Goal: Task Accomplishment & Management: Manage account settings

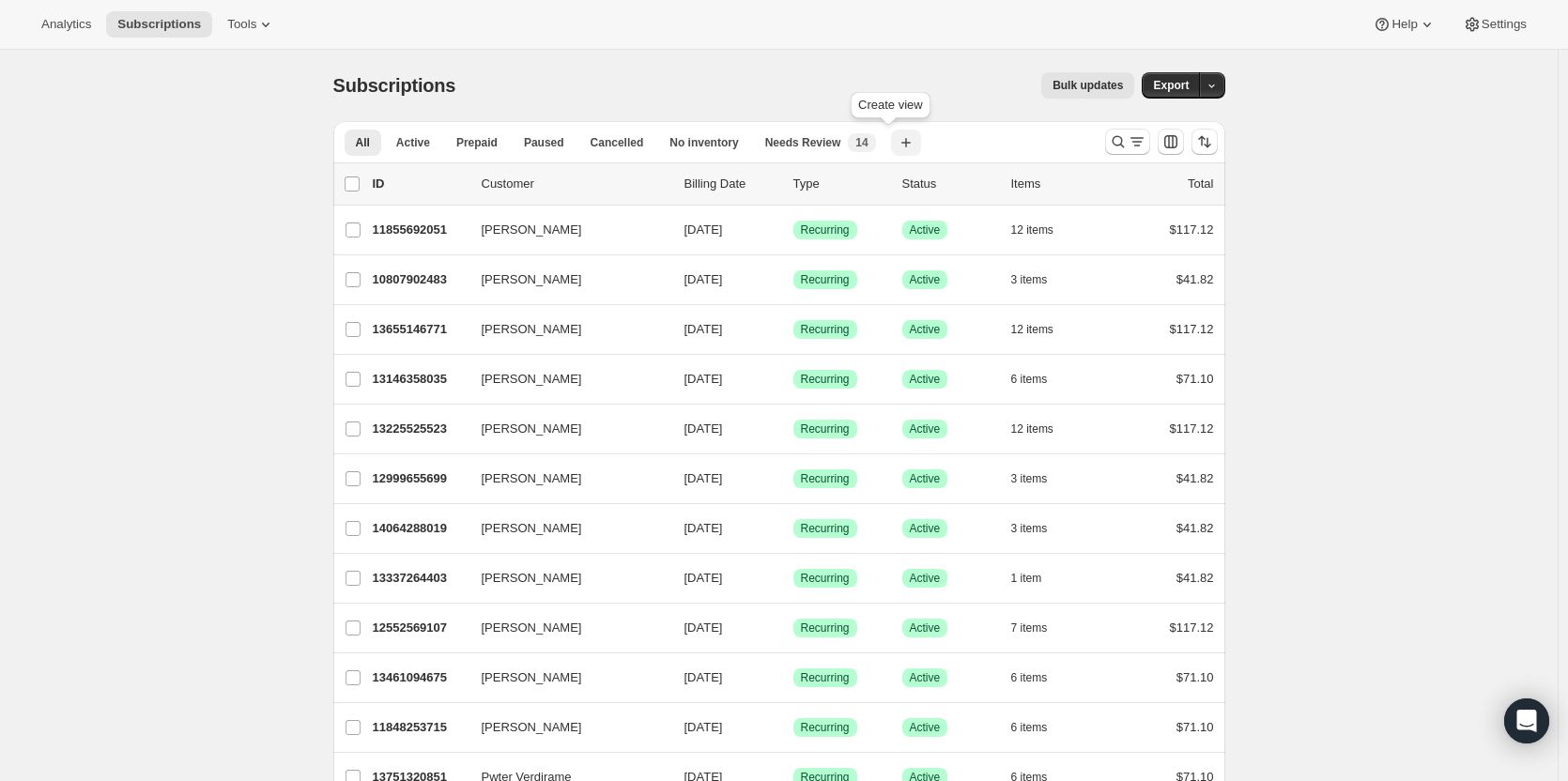
click at [902, 143] on icon "button" at bounding box center [906, 143] width 10 height 10
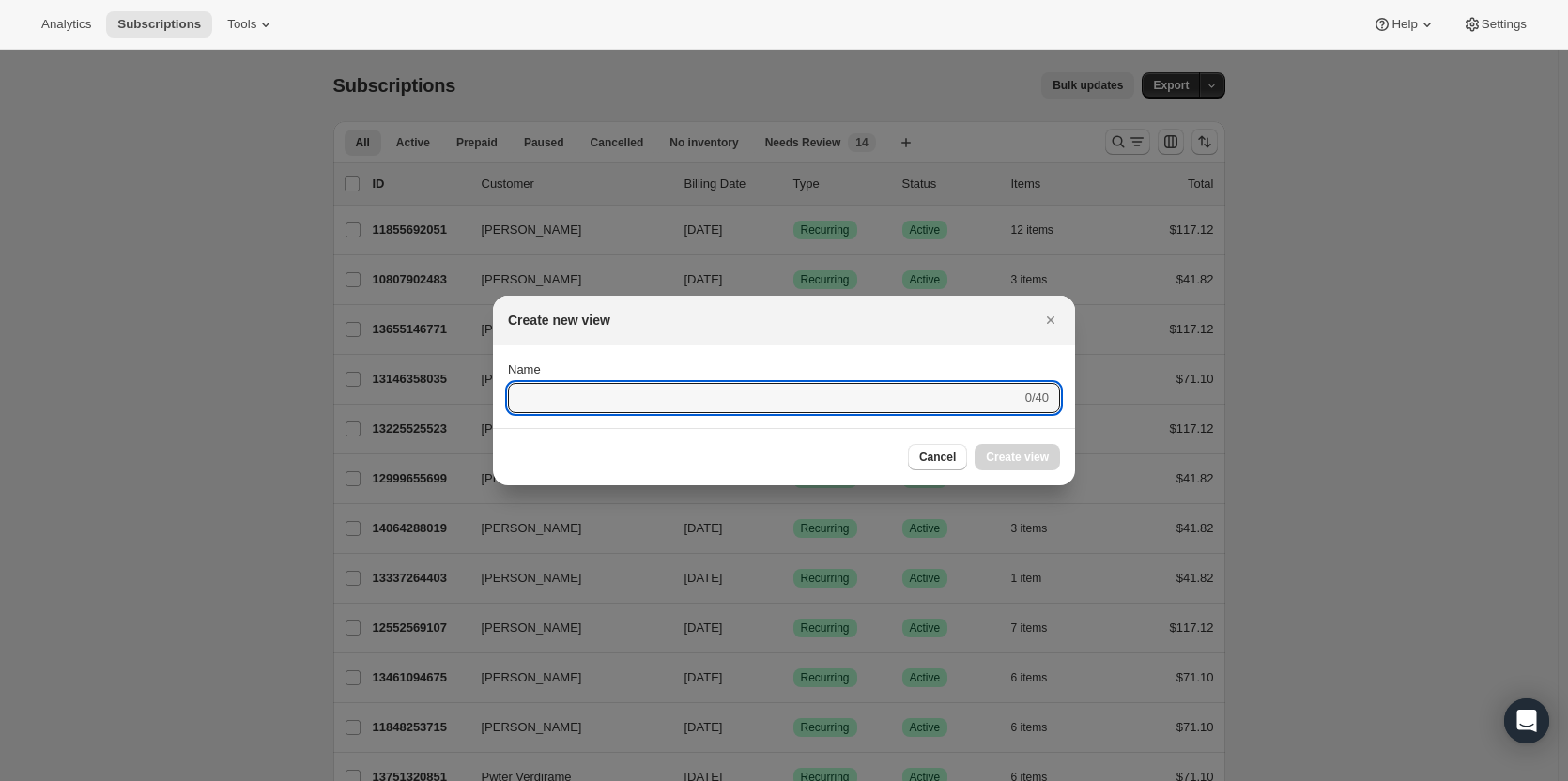
click at [943, 86] on div at bounding box center [784, 390] width 1568 height 781
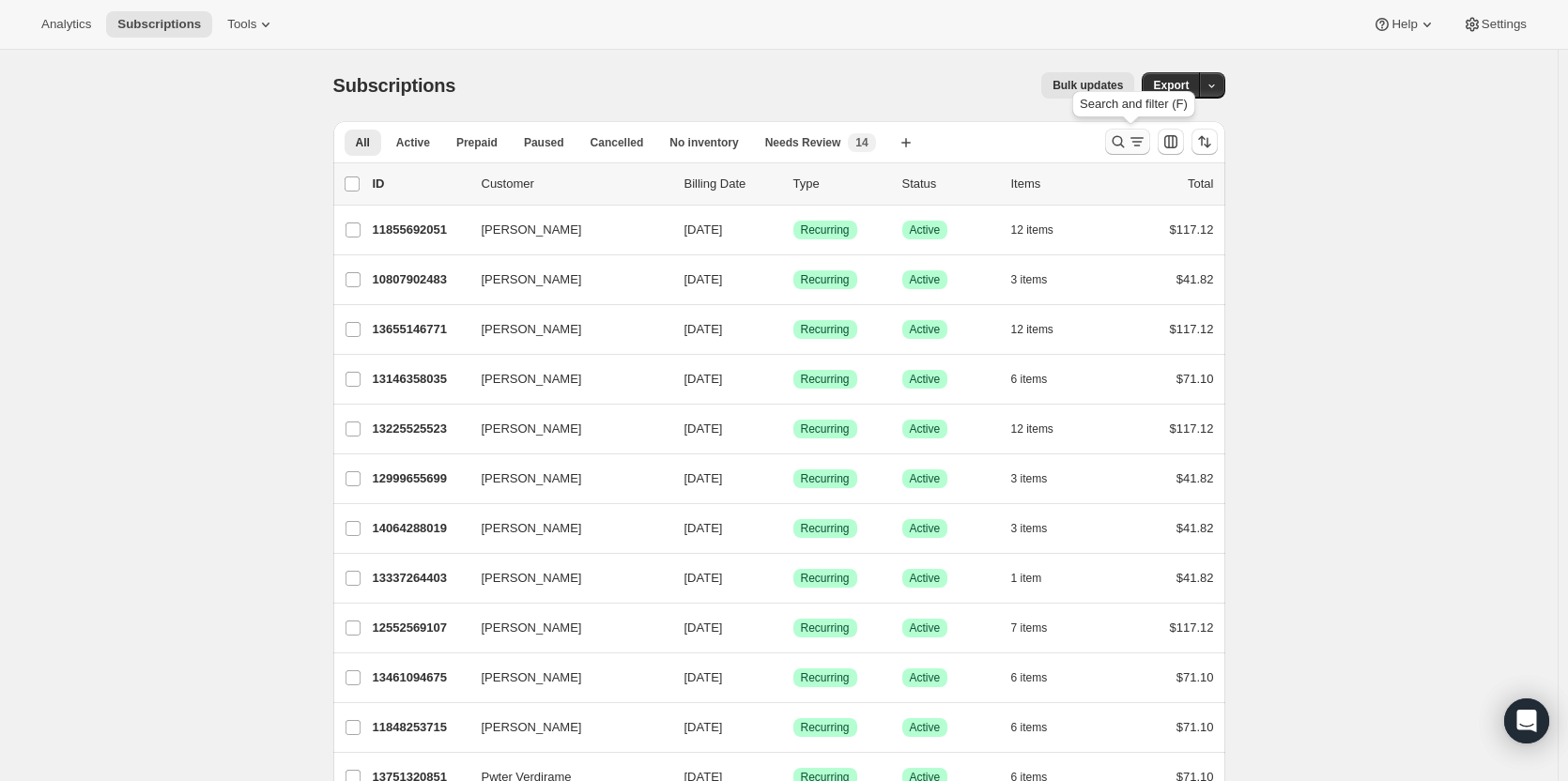
click at [1122, 141] on icon "Search and filter results" at bounding box center [1117, 141] width 18 height 18
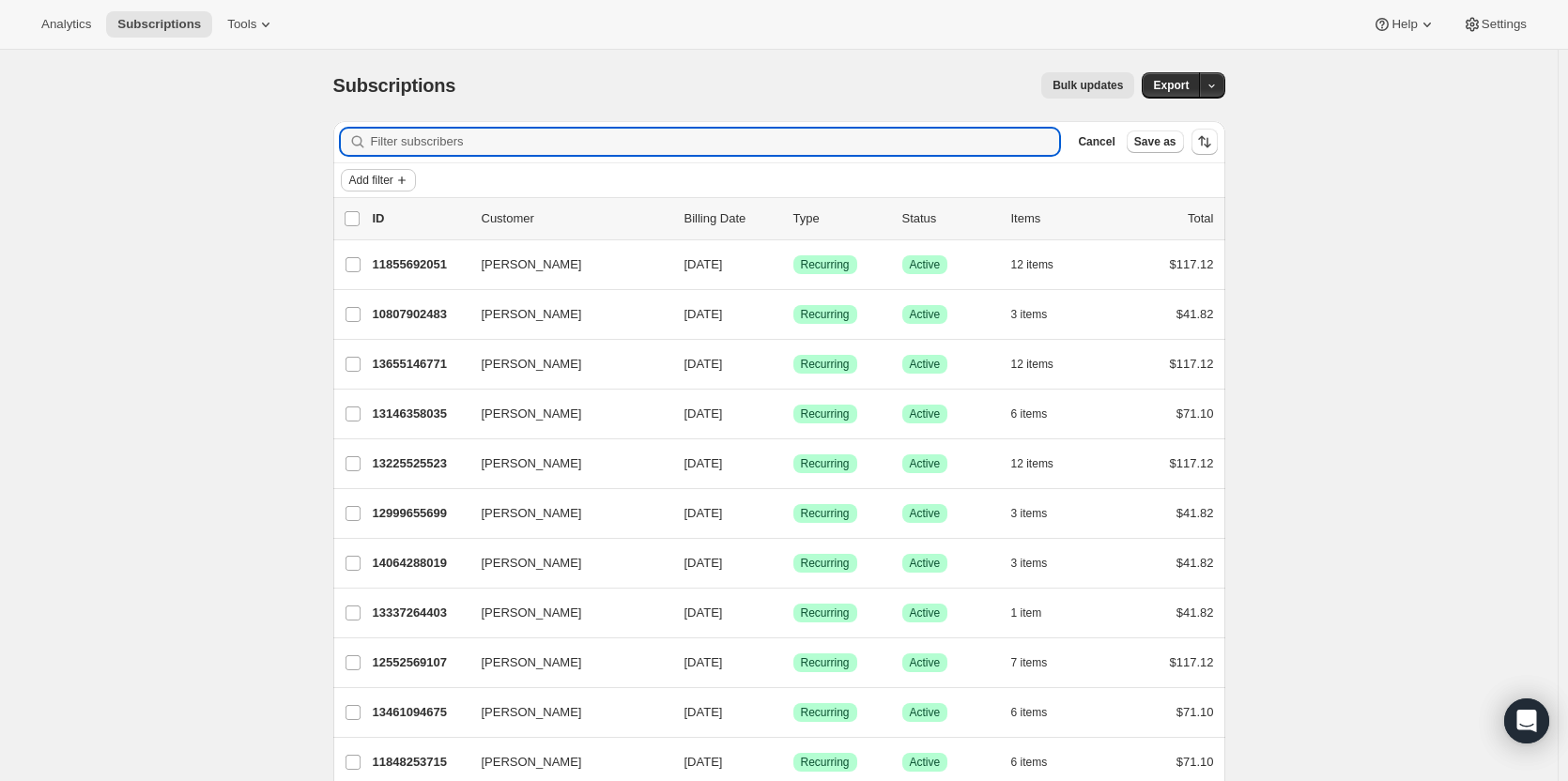
click at [377, 180] on span "Add filter" at bounding box center [372, 180] width 44 height 15
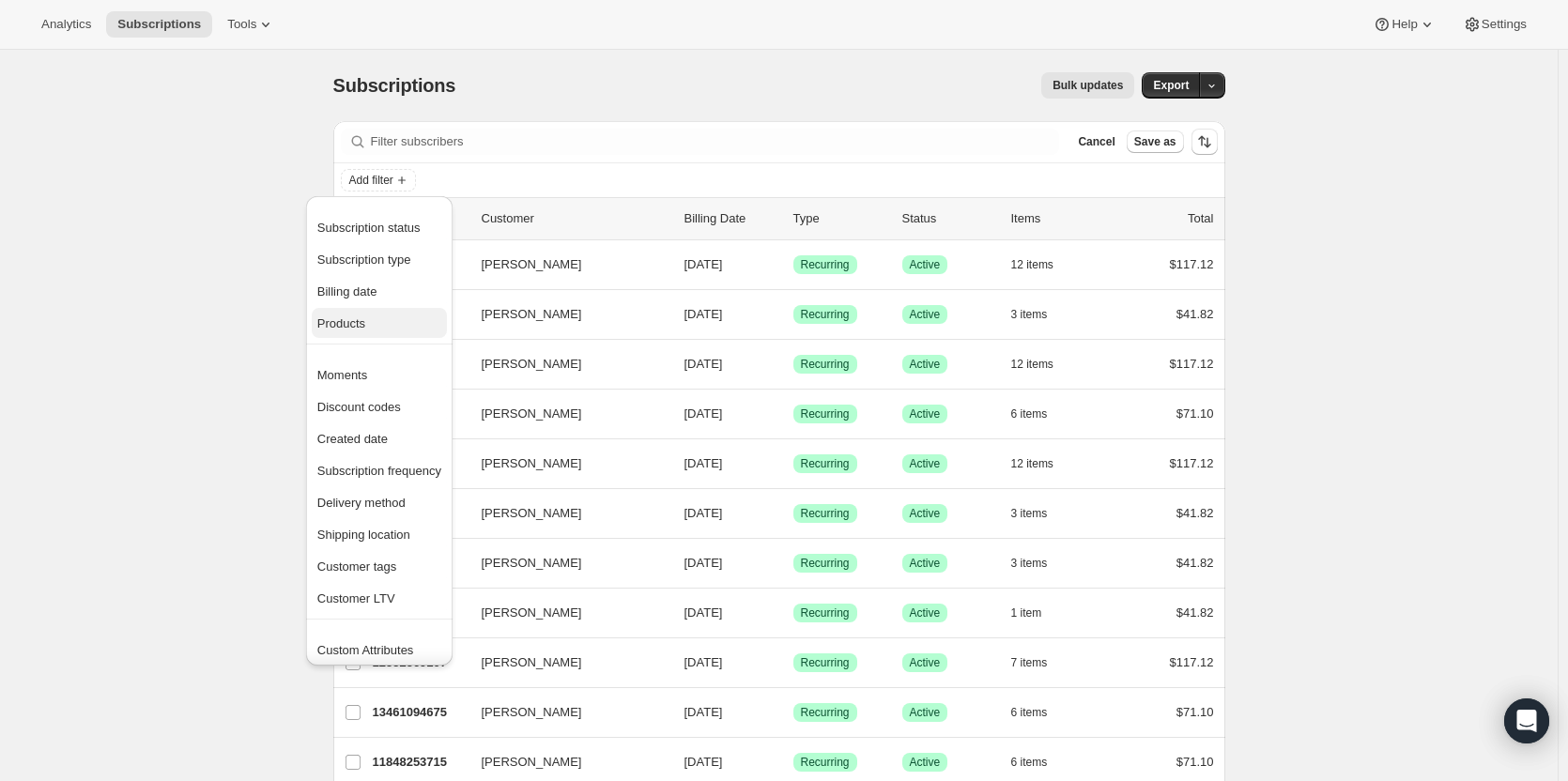
click at [364, 325] on span "Products" at bounding box center [341, 324] width 48 height 14
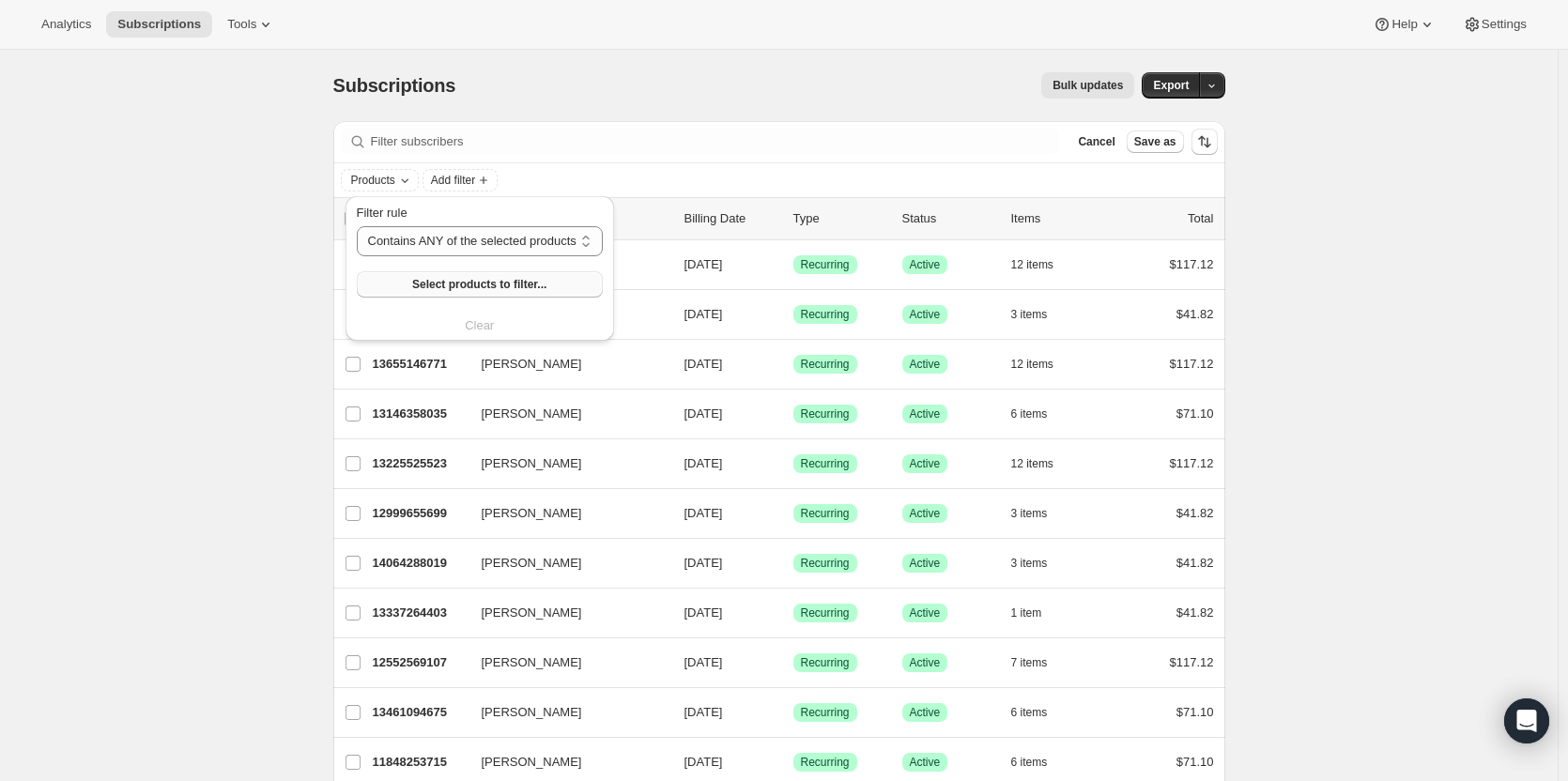
click at [508, 279] on span "Select products to filter..." at bounding box center [479, 285] width 134 height 15
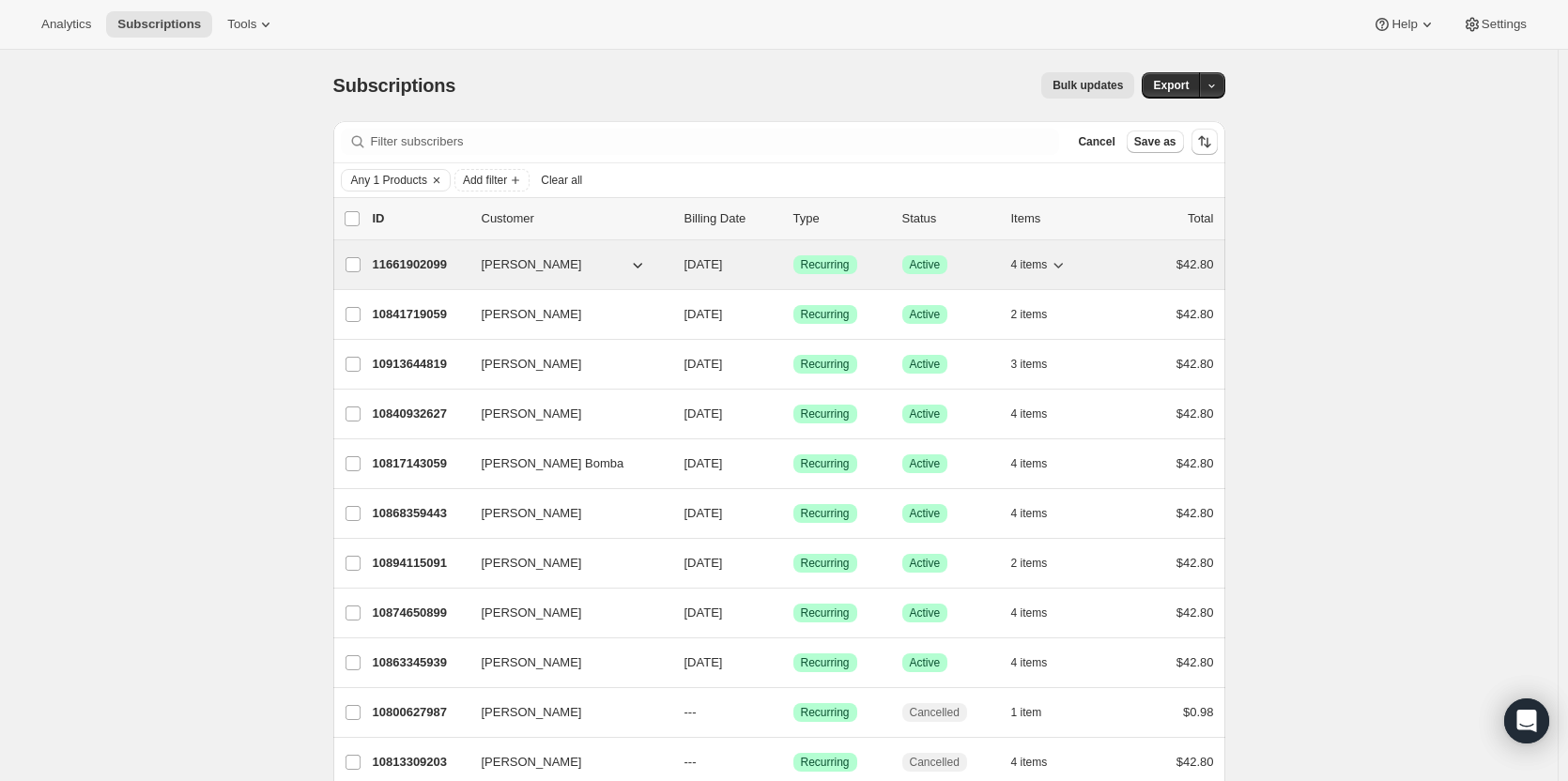
click at [422, 268] on p "11661902099" at bounding box center [419, 264] width 93 height 18
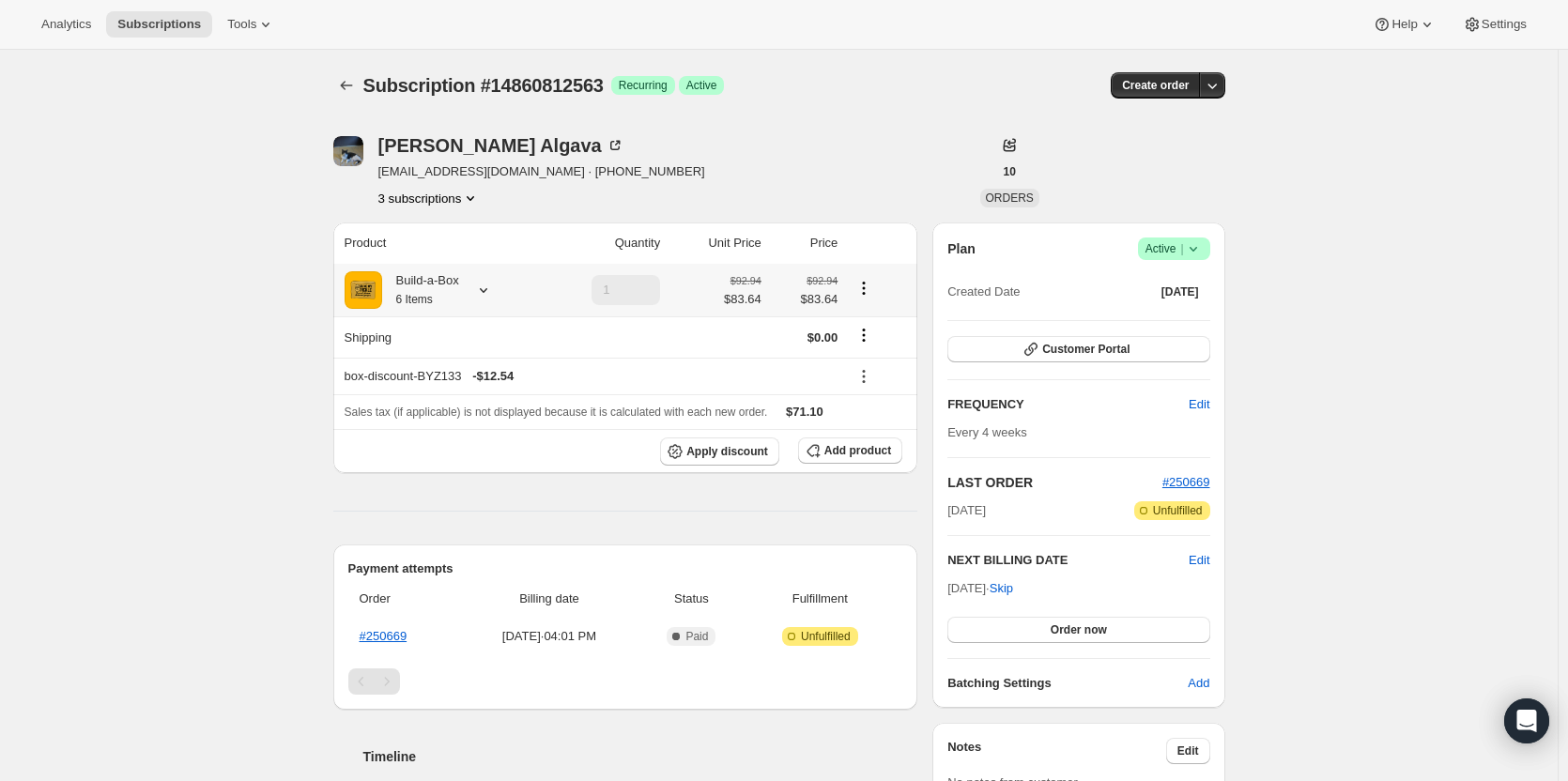
click at [493, 291] on icon at bounding box center [483, 289] width 18 height 18
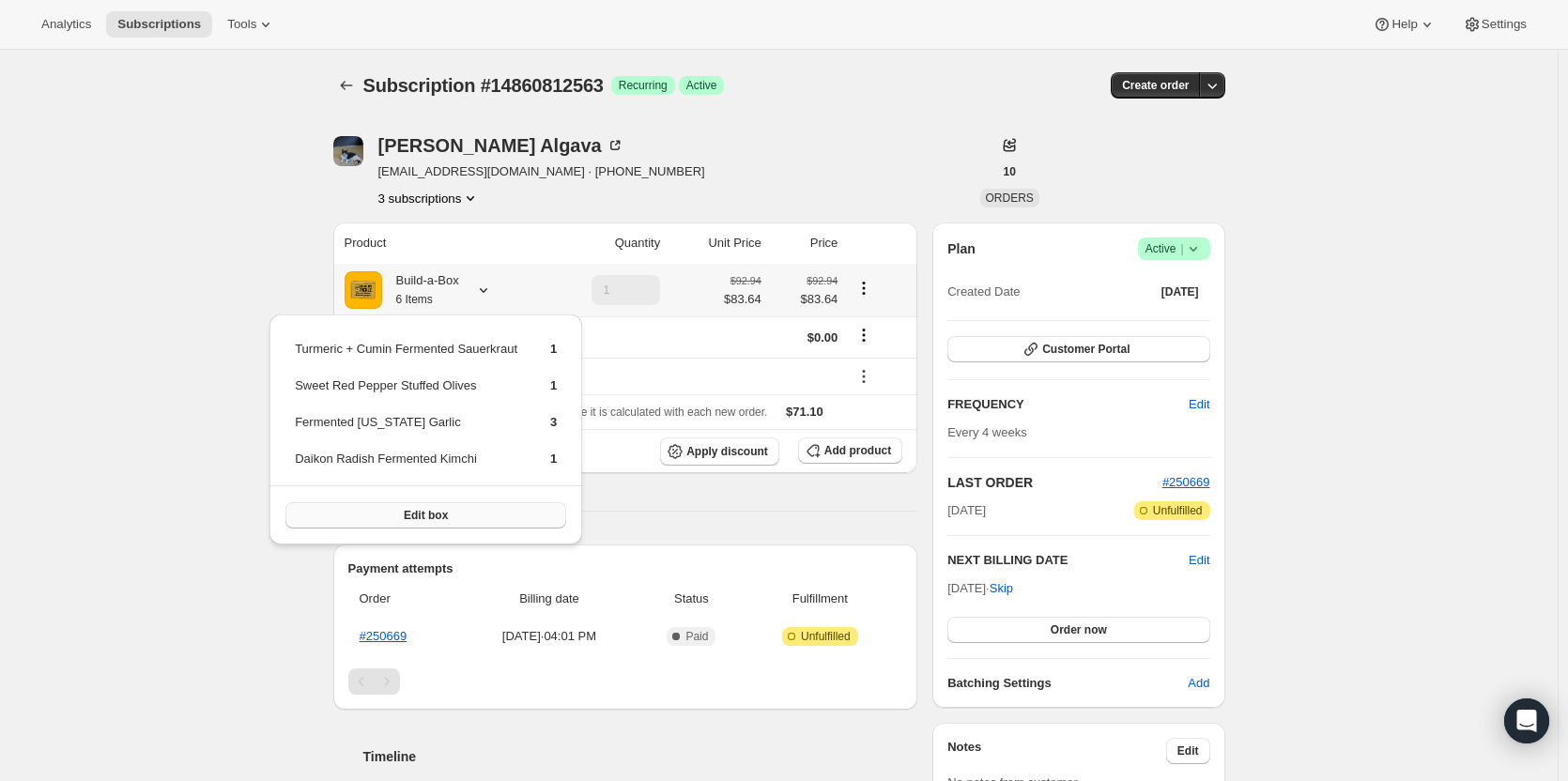
click at [523, 510] on button "Edit box" at bounding box center [425, 515] width 280 height 26
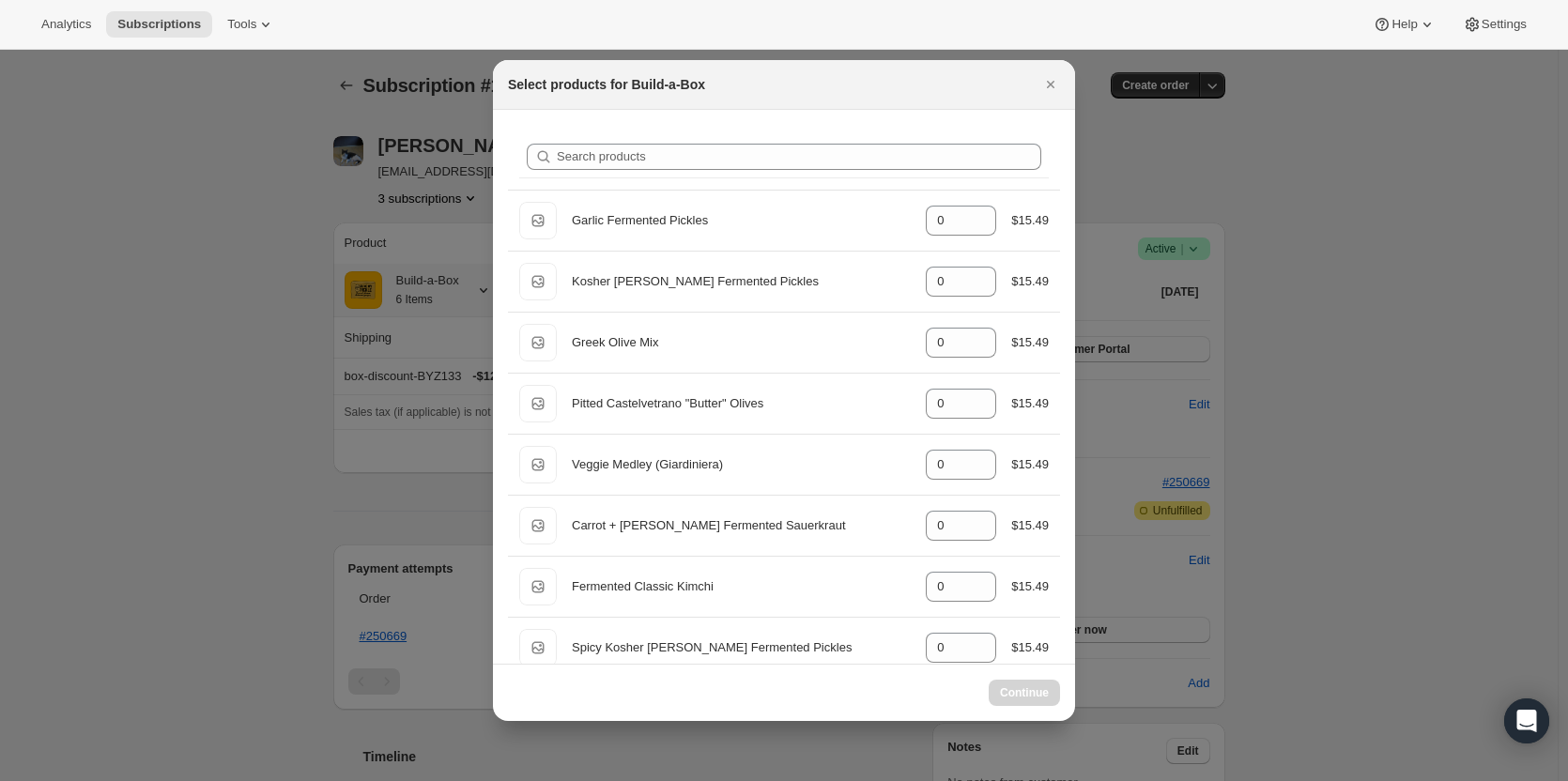
select select "gid://shopify/ProductVariant/49973439234323"
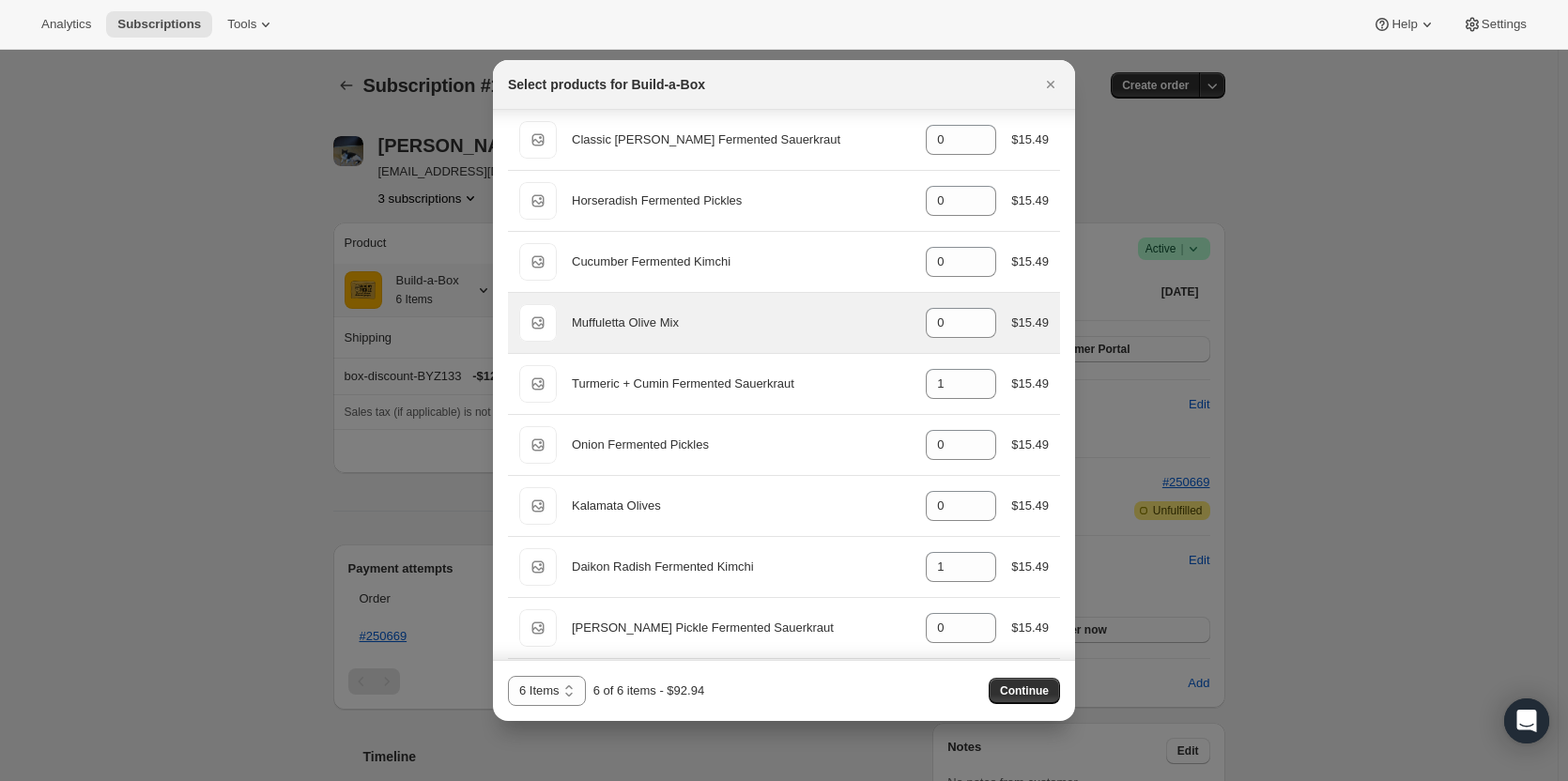
scroll to position [939, 0]
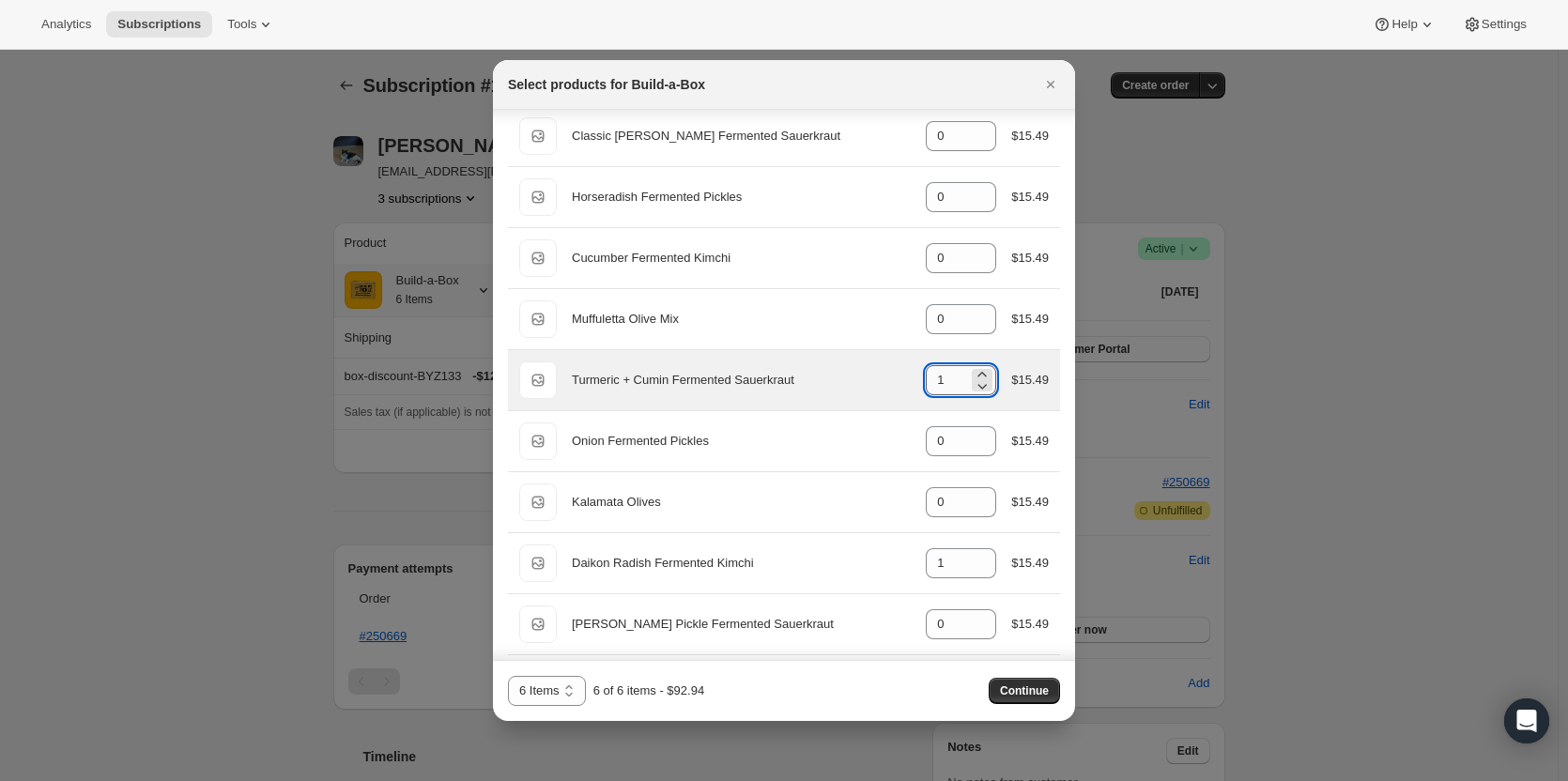
drag, startPoint x: 980, startPoint y: 388, endPoint x: 928, endPoint y: 391, distance: 52.1
click at [980, 388] on icon ":re9:" at bounding box center [981, 385] width 18 height 18
type input "0"
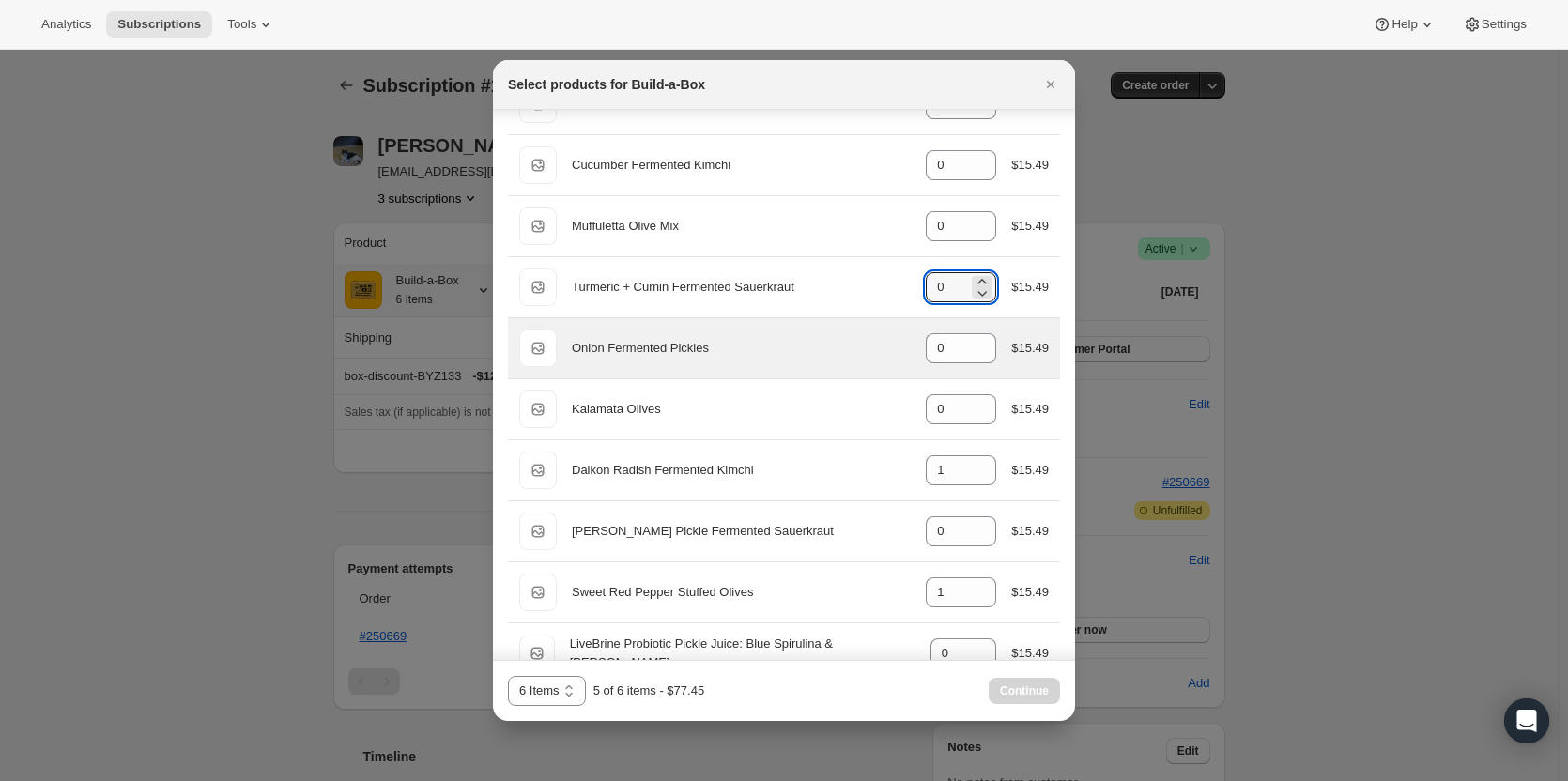
scroll to position [1032, 0]
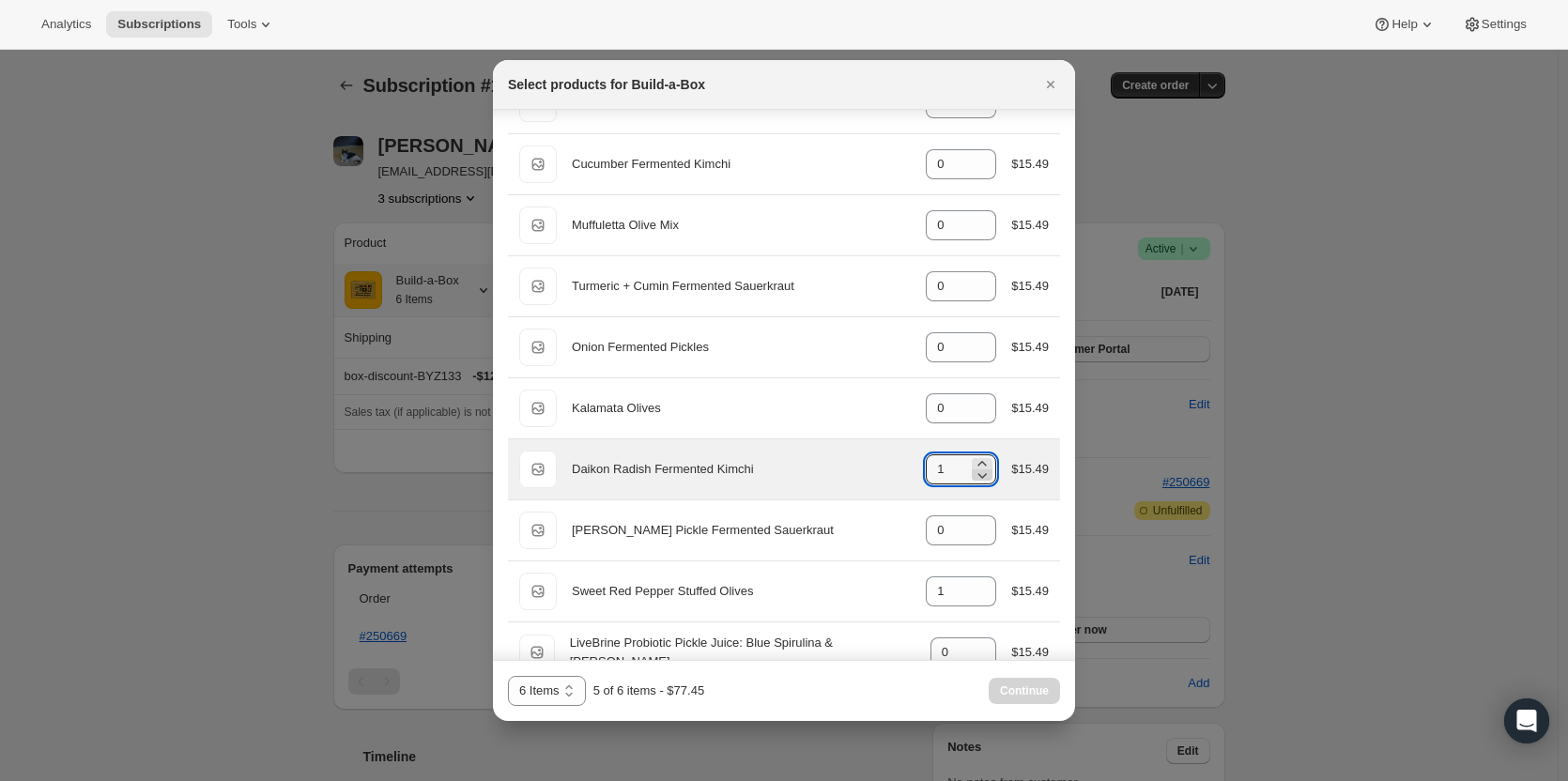
click at [974, 478] on icon ":re9:" at bounding box center [981, 475] width 18 height 18
type input "0"
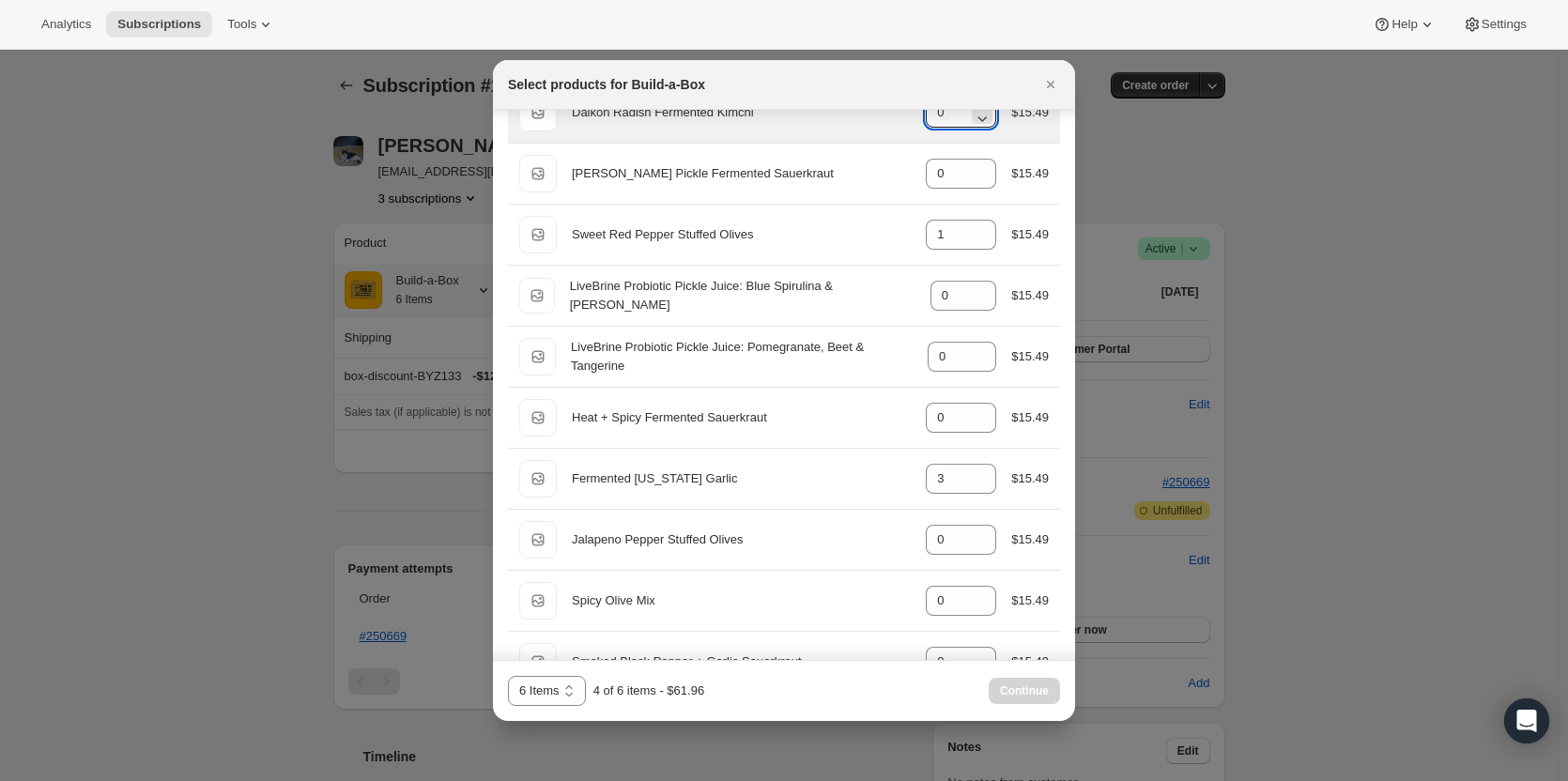
scroll to position [1408, 0]
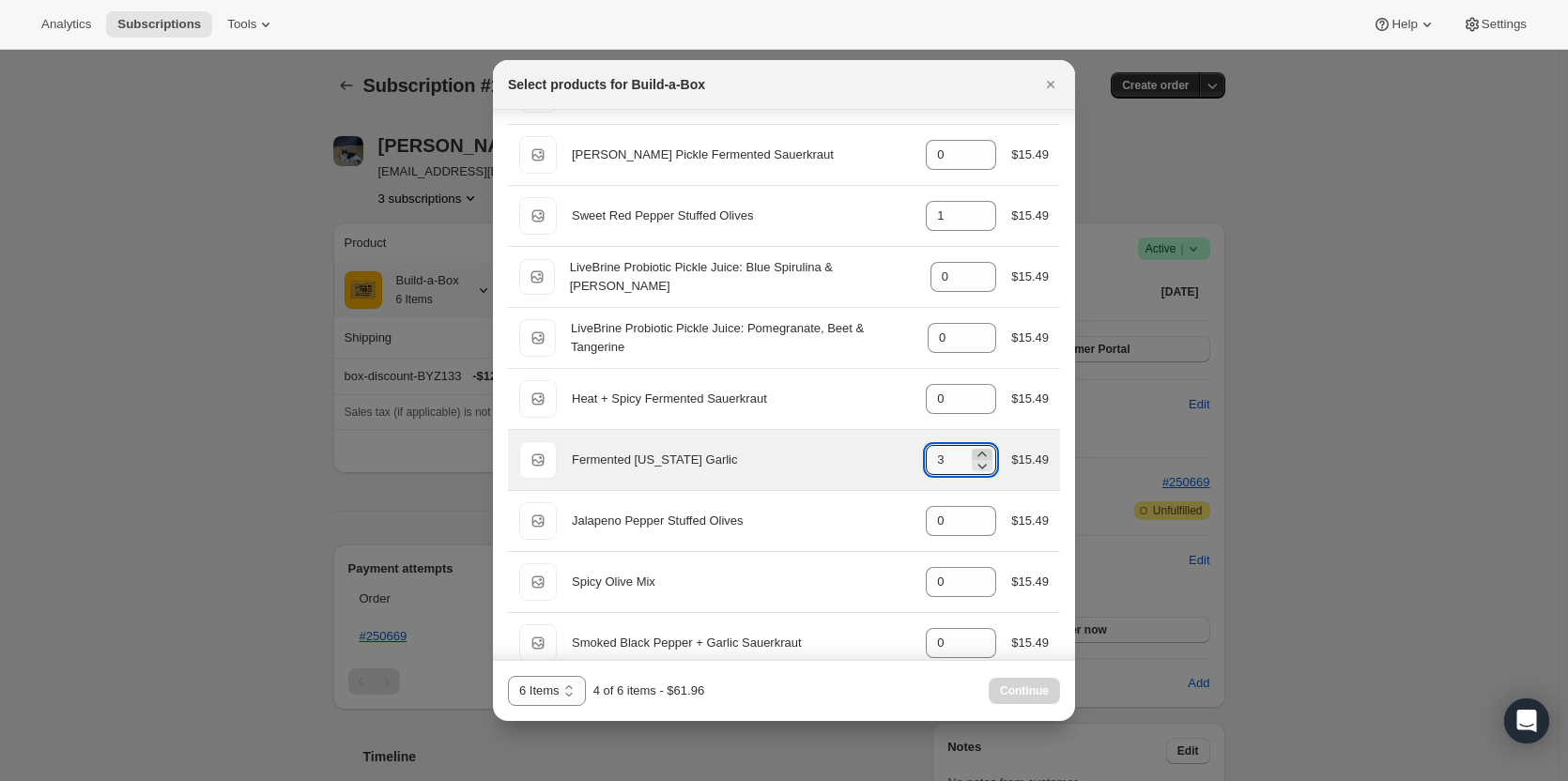
click at [979, 453] on icon ":re9:" at bounding box center [982, 454] width 9 height 5
type input "5"
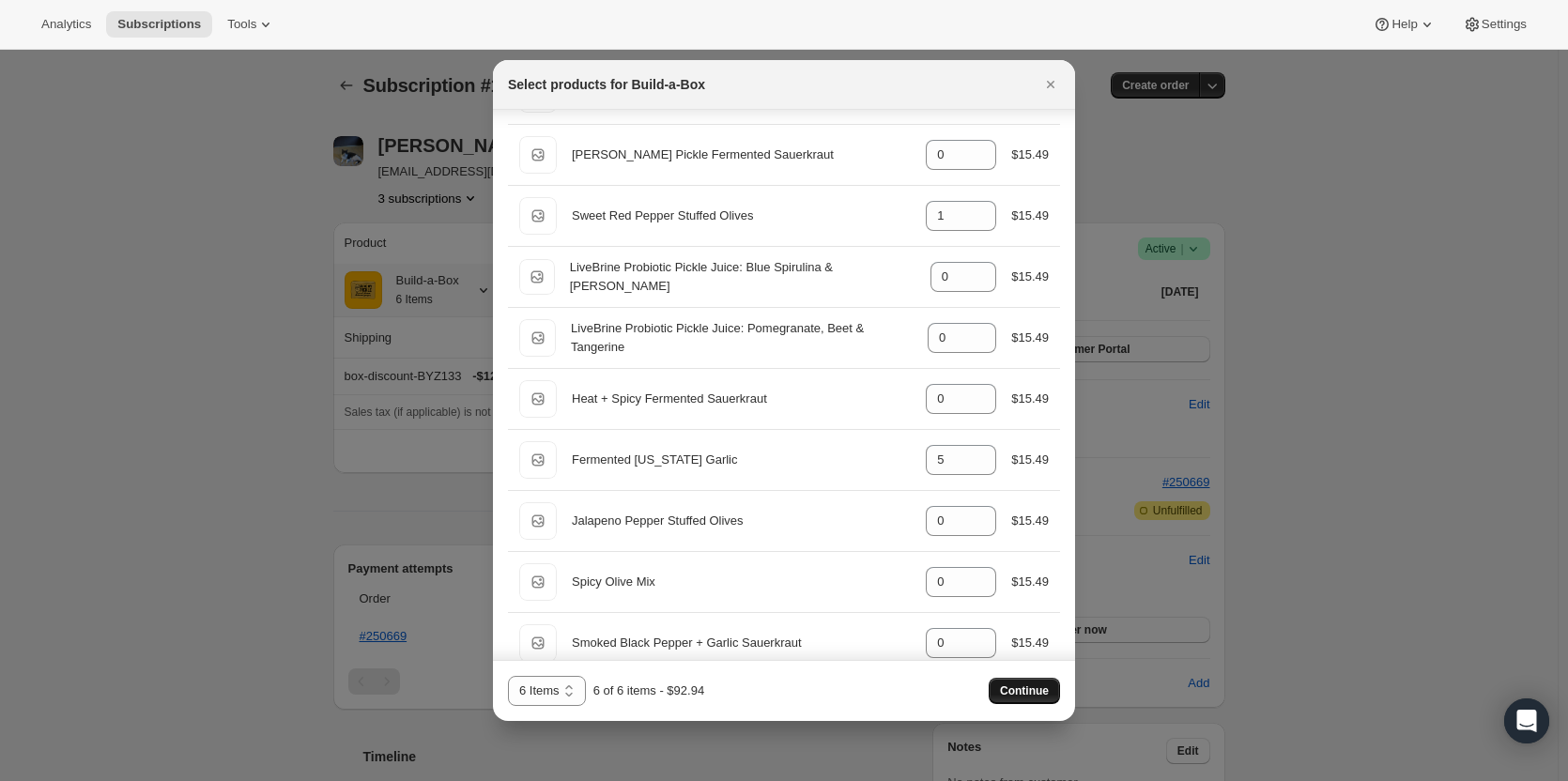
click at [1012, 694] on span "Continue" at bounding box center [1024, 691] width 49 height 15
select select "gid://shopify/ProductVariant/49973439234323"
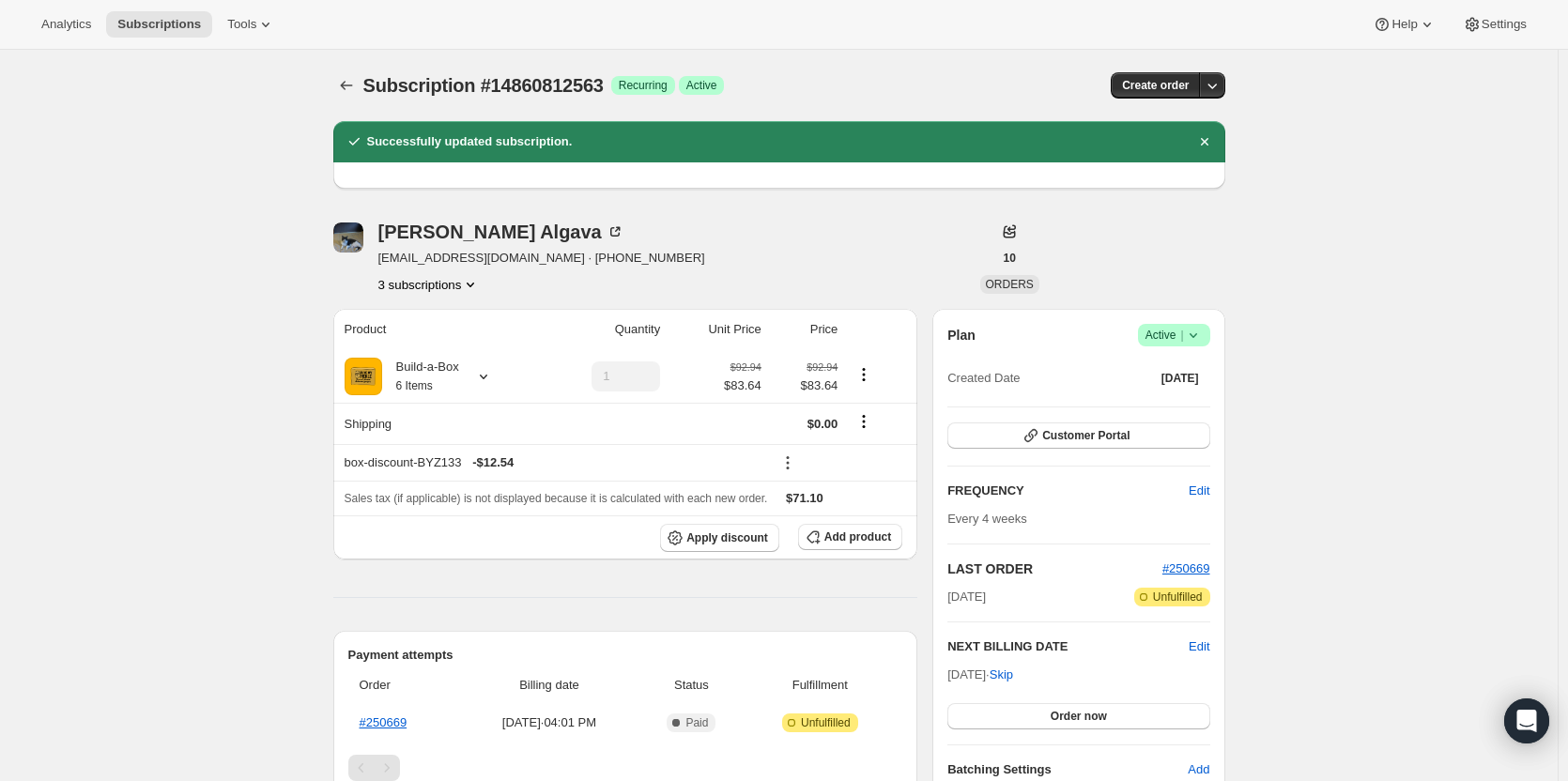
click at [469, 285] on icon "Product actions" at bounding box center [470, 284] width 18 height 18
click at [443, 324] on span "13670973715" at bounding box center [434, 320] width 131 height 18
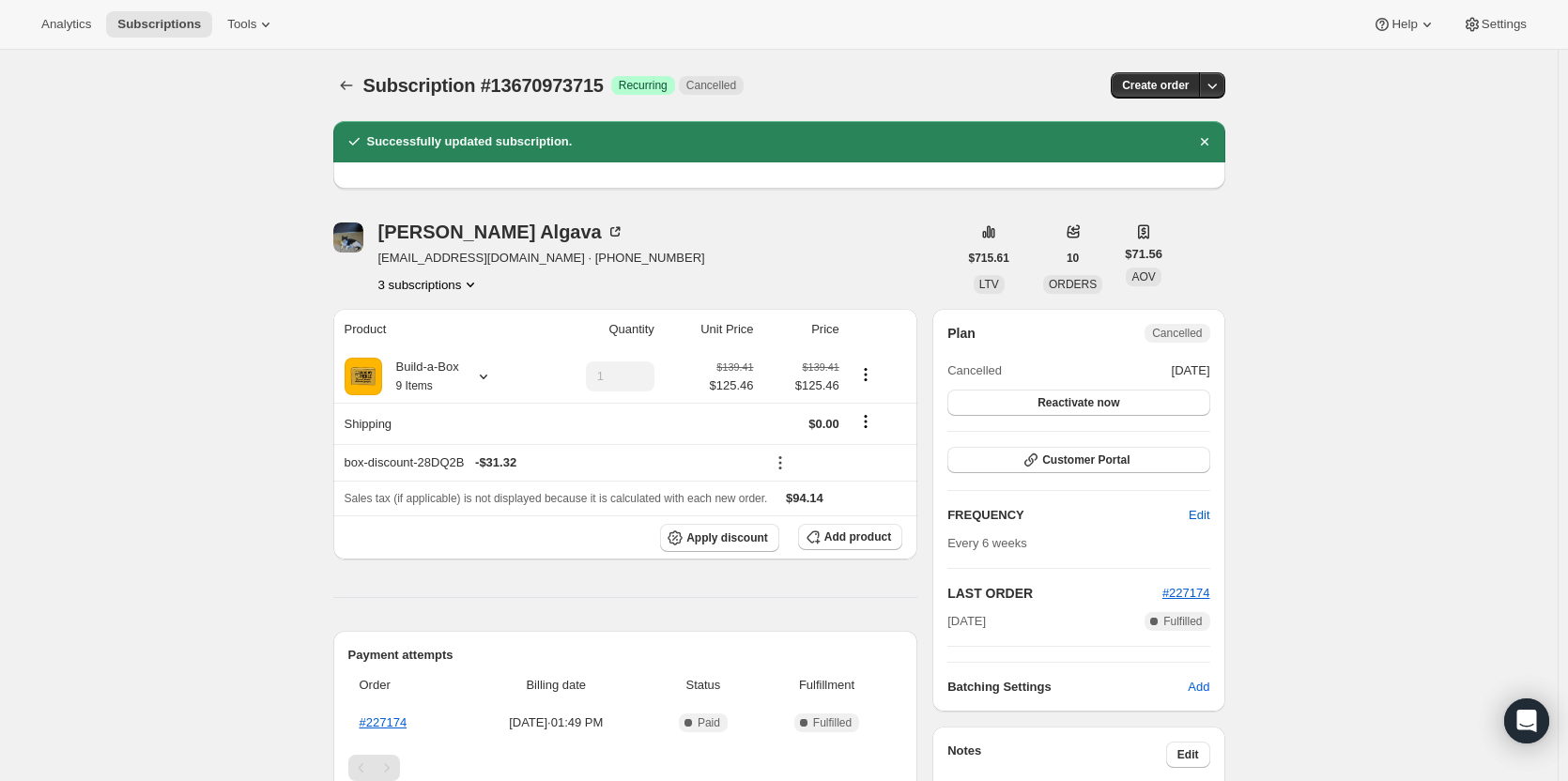
click at [456, 282] on button "3 subscriptions" at bounding box center [430, 284] width 102 height 18
click at [448, 365] on button "14065664275" at bounding box center [433, 351] width 142 height 30
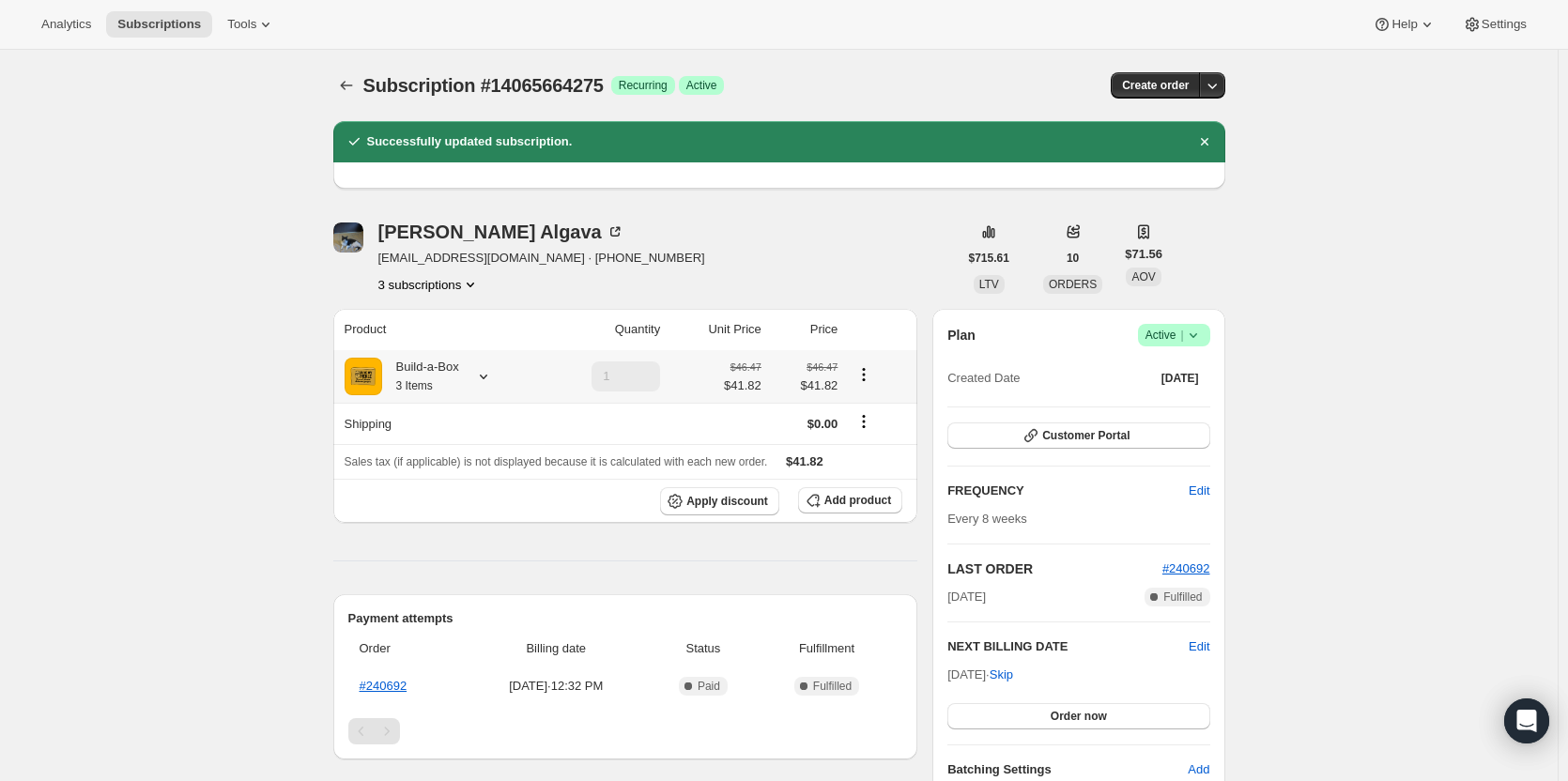
click at [483, 384] on icon at bounding box center [483, 376] width 18 height 18
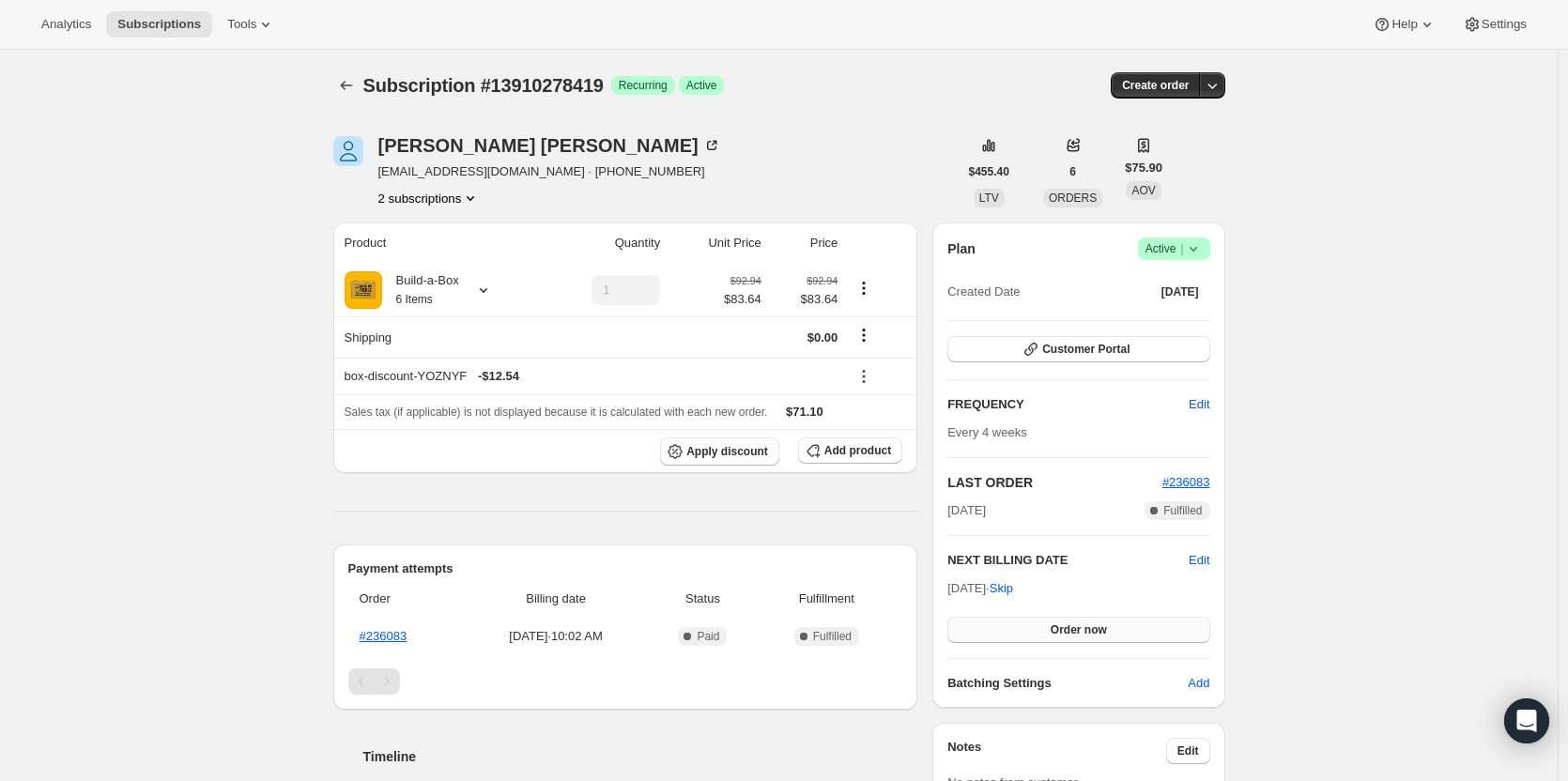
click at [1077, 620] on button "Order now" at bounding box center [1079, 629] width 262 height 26
click at [1077, 624] on span "Click to confirm" at bounding box center [1078, 630] width 86 height 15
click at [431, 209] on div "Derek fogel derekfogel1@gmail.com · +15074293205 2 subscriptions $455.40 LTV 6 …" at bounding box center [771, 638] width 907 height 1066
click at [432, 197] on button "2 subscriptions" at bounding box center [430, 197] width 102 height 18
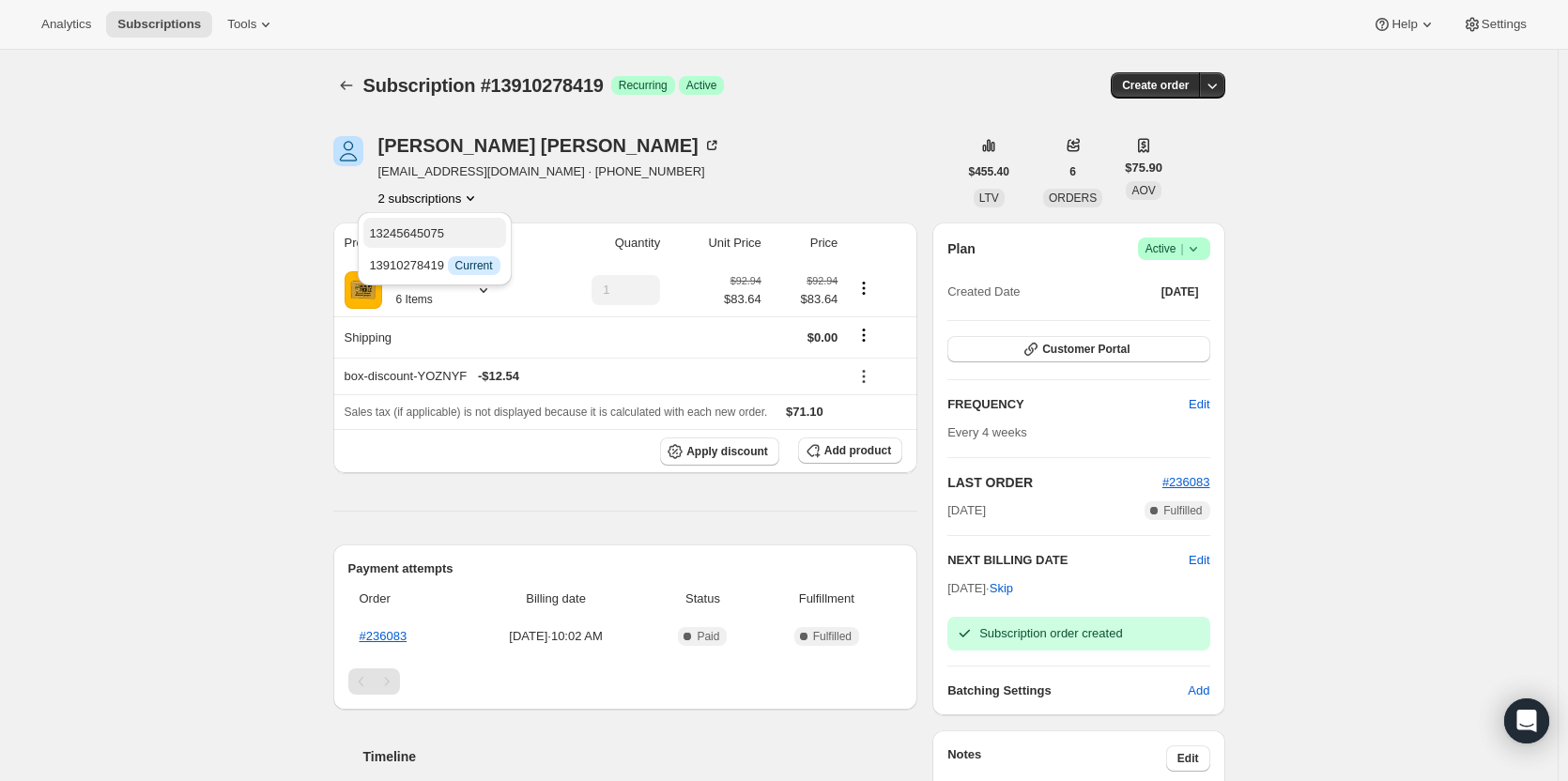
click at [432, 222] on button "13245645075" at bounding box center [433, 232] width 142 height 30
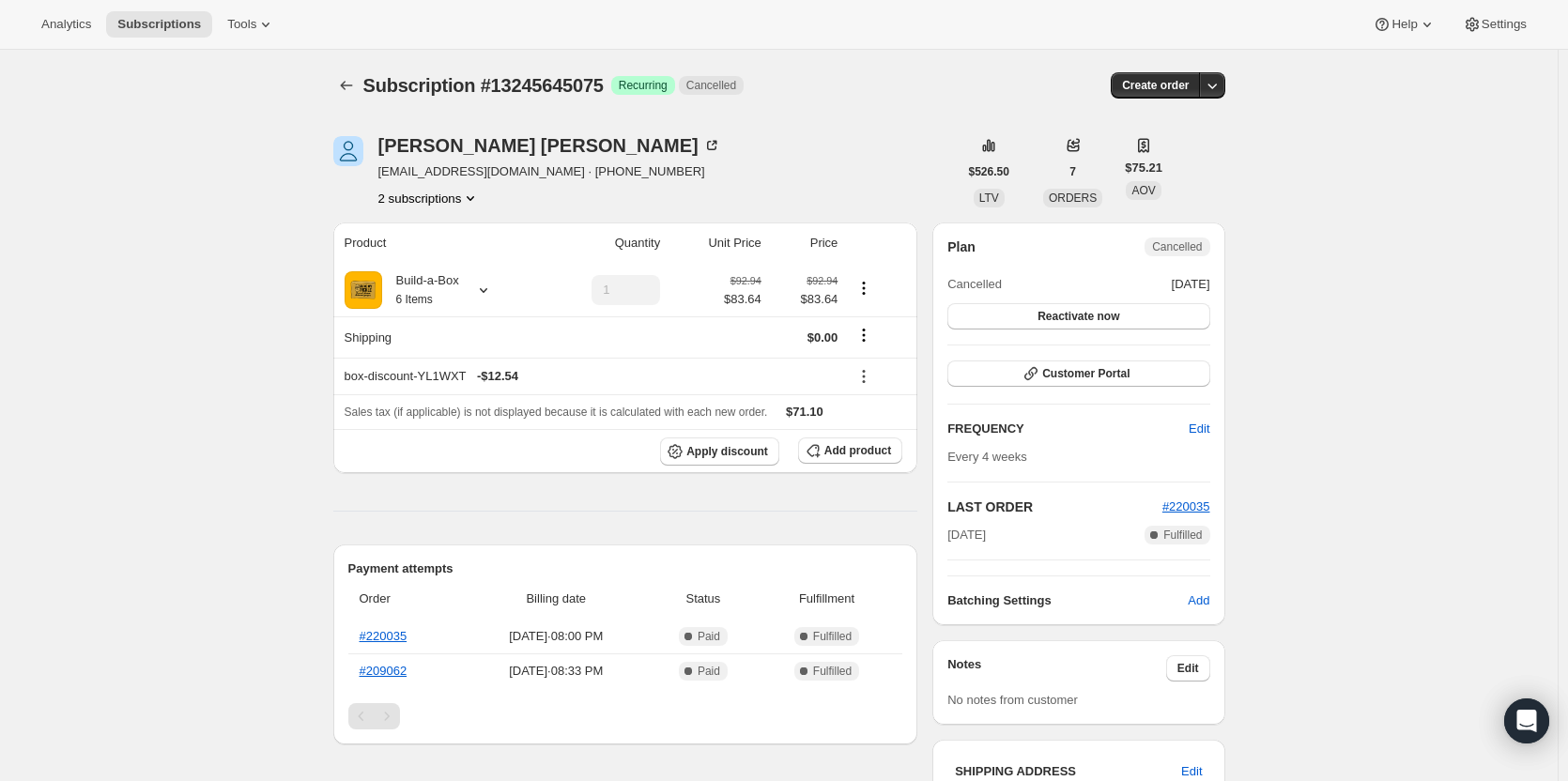
click at [436, 204] on button "2 subscriptions" at bounding box center [430, 197] width 102 height 18
click at [452, 271] on span "13910278419" at bounding box center [434, 265] width 131 height 18
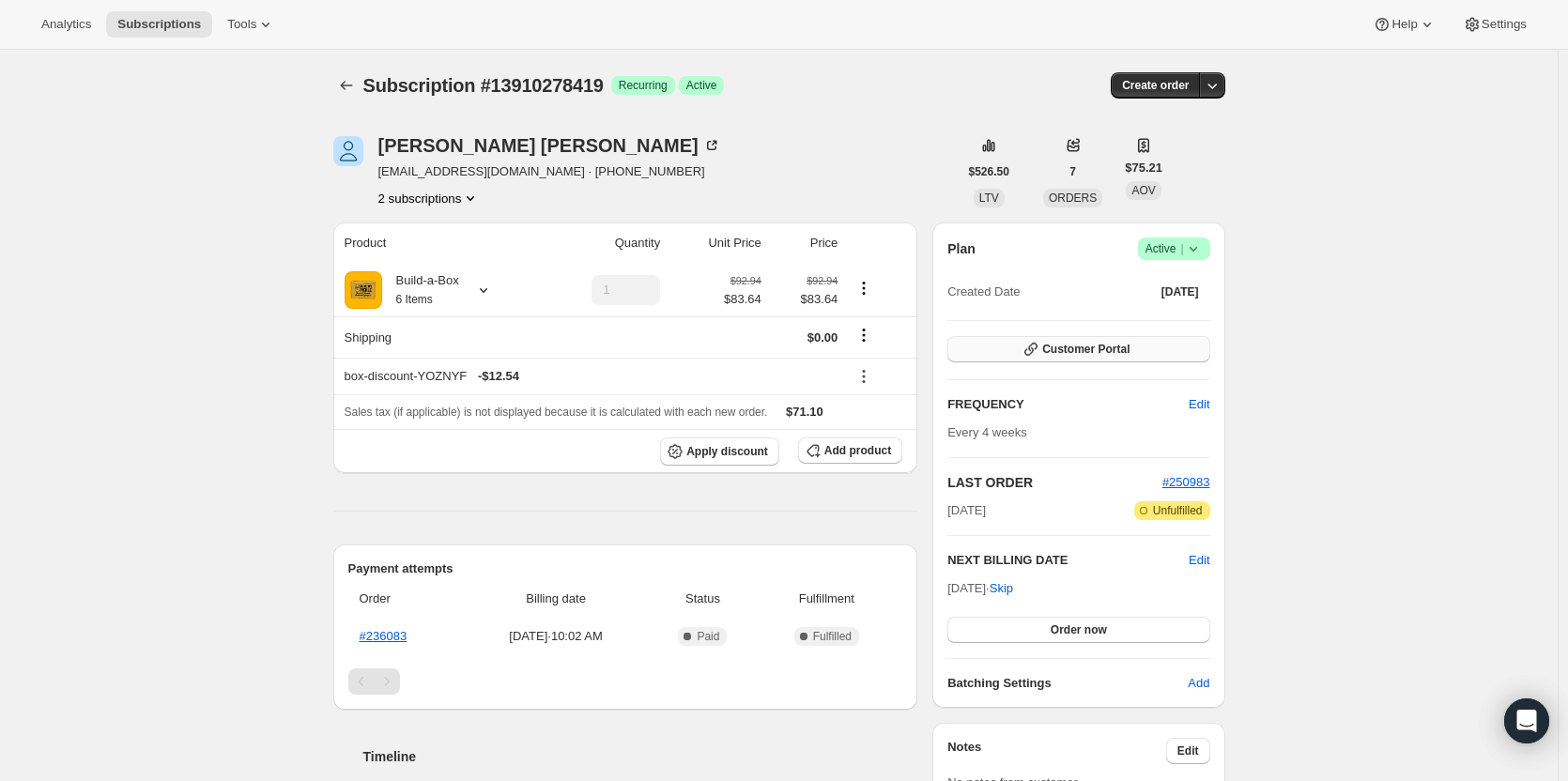
click at [1056, 348] on span "Customer Portal" at bounding box center [1085, 350] width 88 height 15
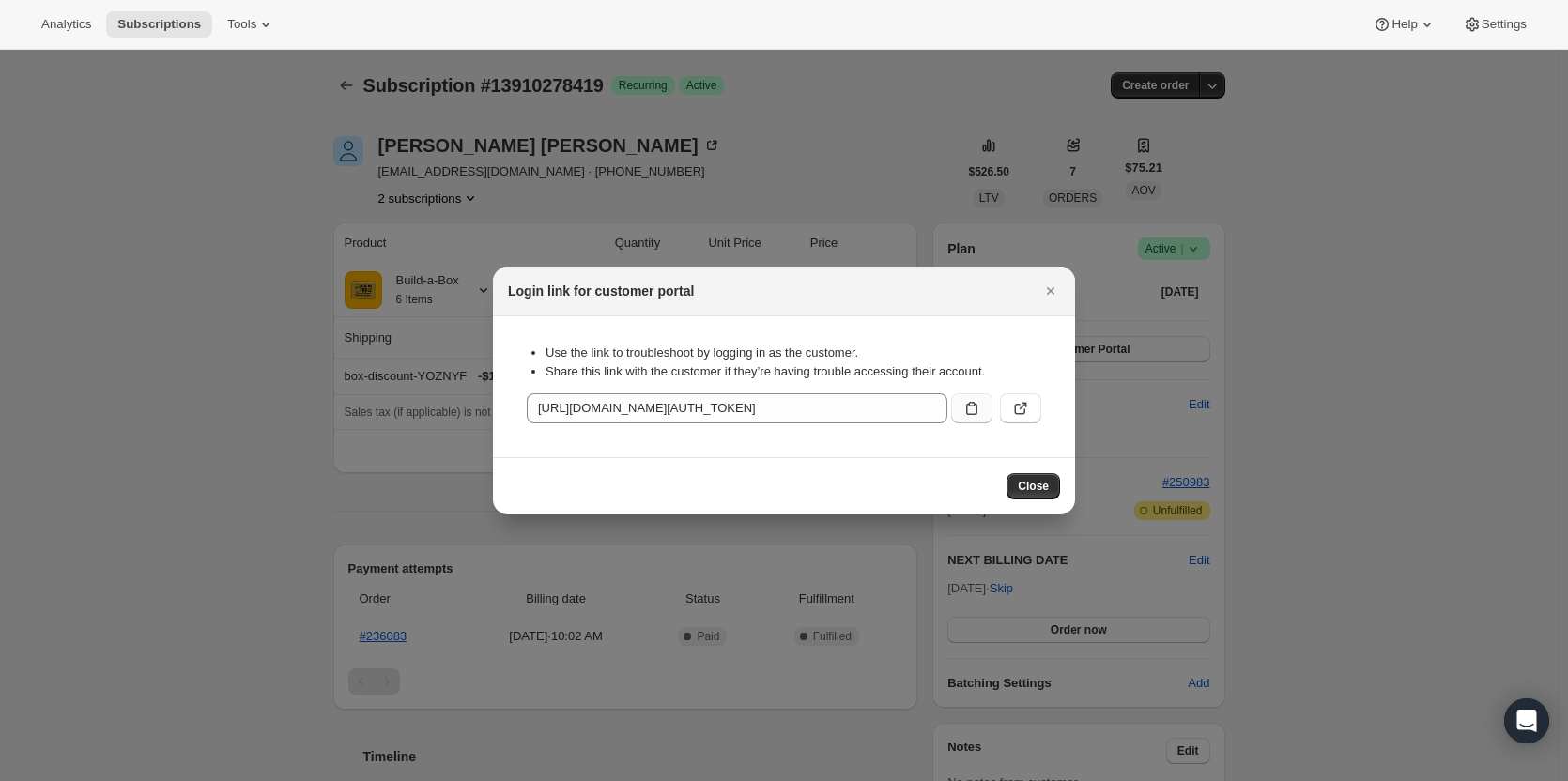
click at [959, 410] on button ":rhg:" at bounding box center [972, 407] width 41 height 30
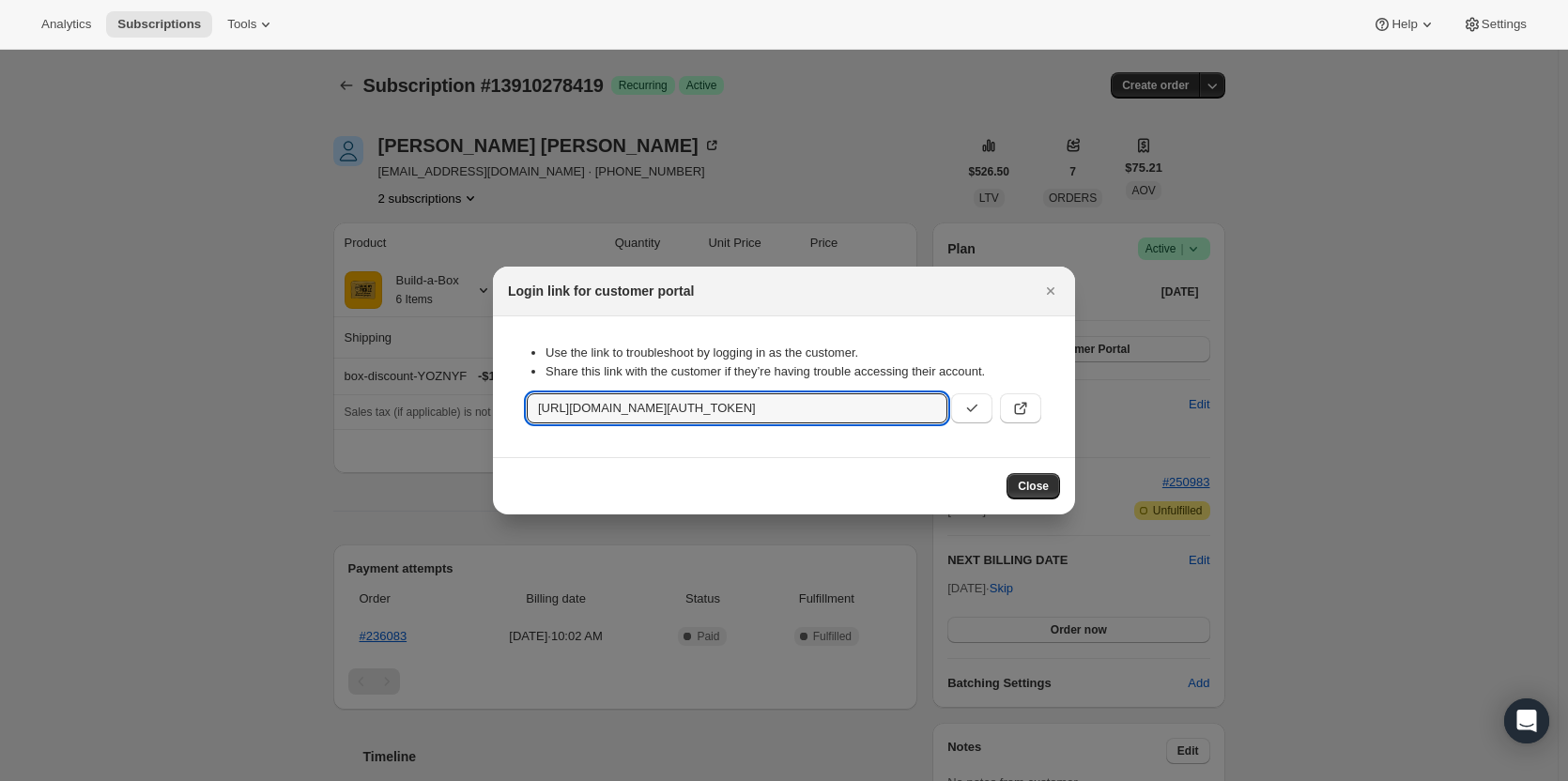
click at [123, 247] on div at bounding box center [784, 390] width 1568 height 781
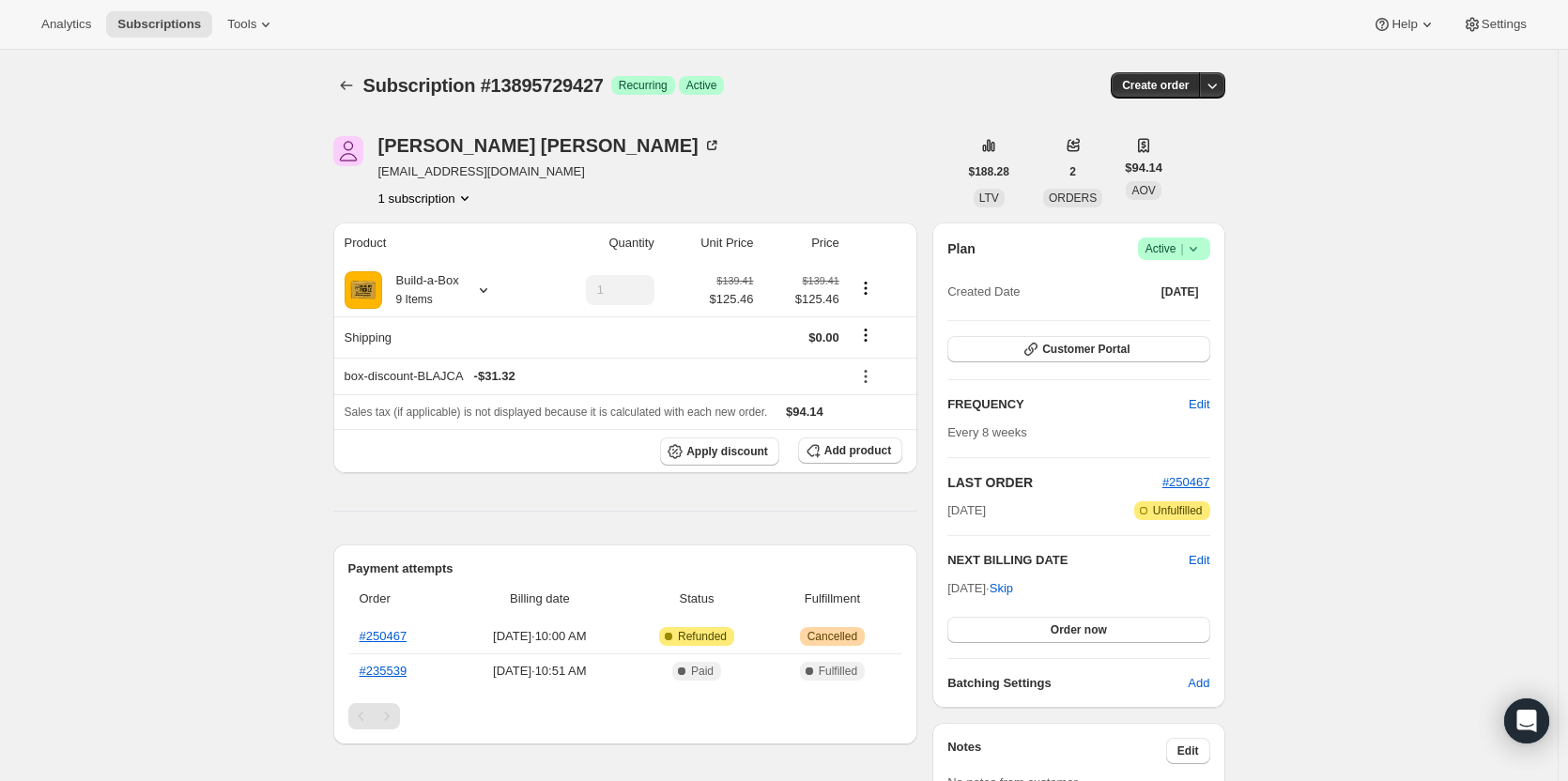
click at [1173, 244] on span "Active |" at bounding box center [1173, 248] width 57 height 18
click at [1204, 307] on button "Cancel subscription" at bounding box center [1180, 317] width 118 height 30
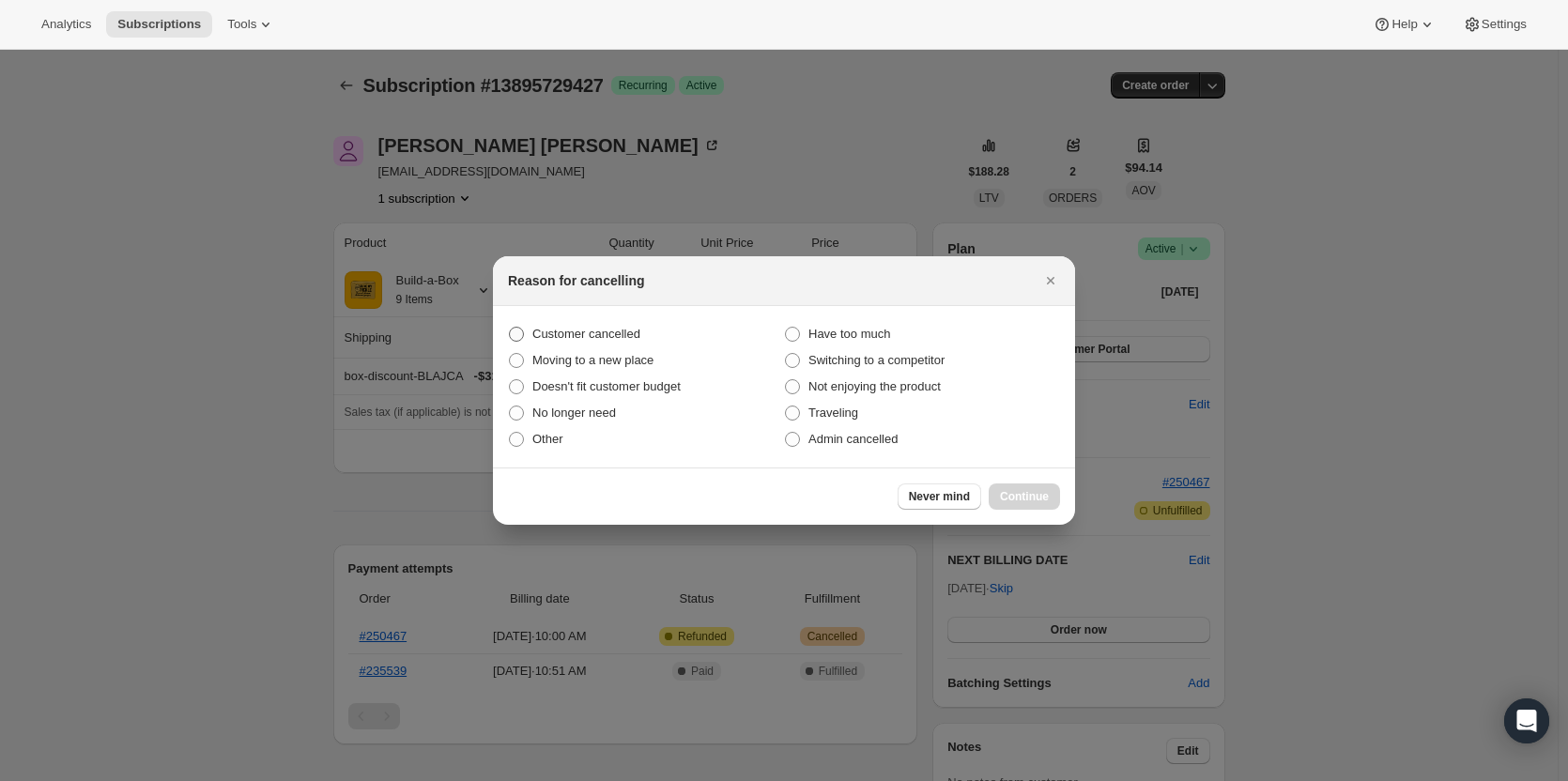
click at [555, 332] on span "Customer cancelled" at bounding box center [587, 333] width 108 height 14
click at [510, 327] on input "Customer cancelled" at bounding box center [509, 326] width 1 height 1
radio input "true"
click at [1043, 494] on span "Continue" at bounding box center [1024, 497] width 49 height 15
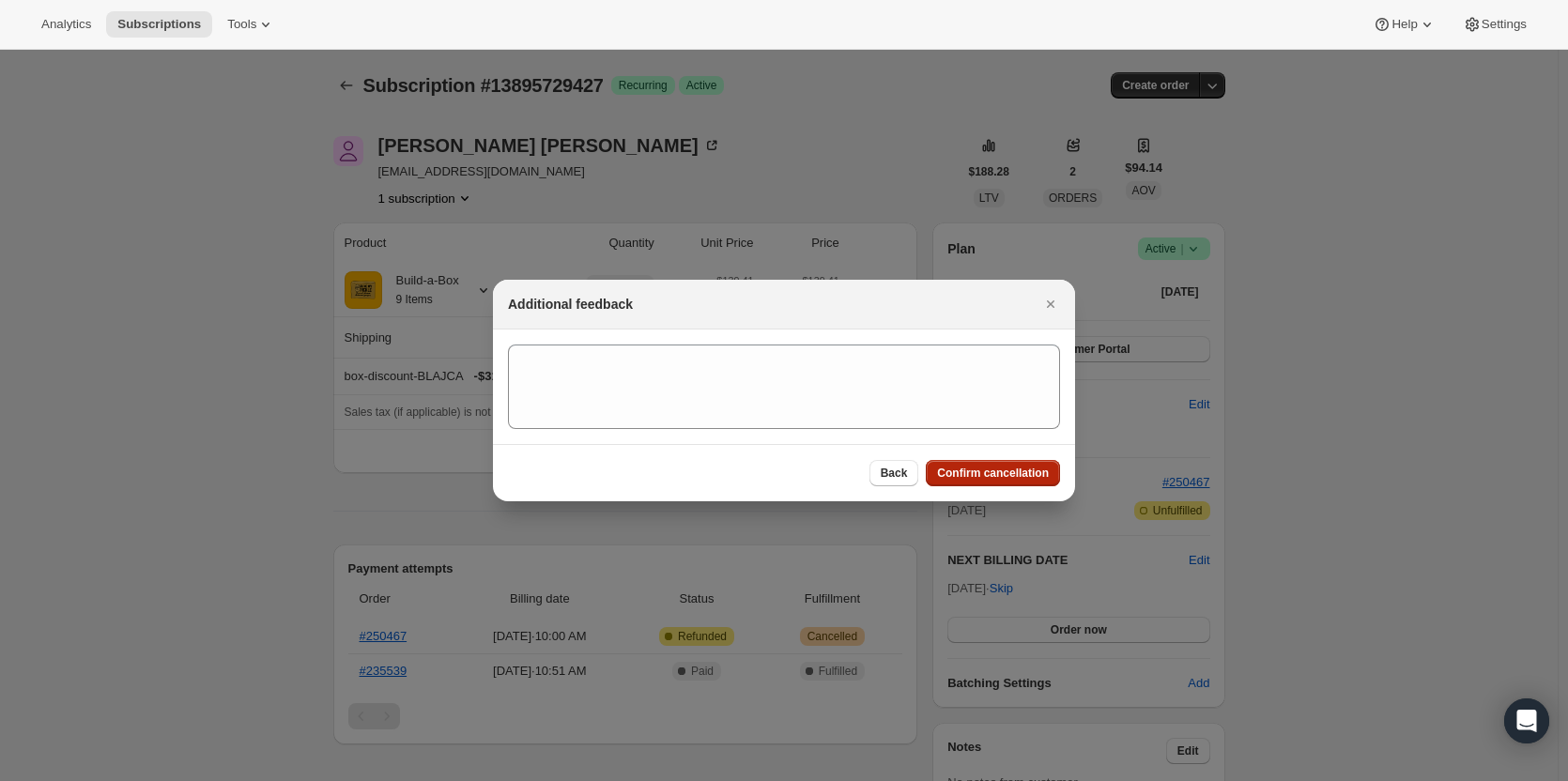
click at [1009, 476] on span "Confirm cancellation" at bounding box center [993, 474] width 112 height 15
